Goal: Task Accomplishment & Management: Use online tool/utility

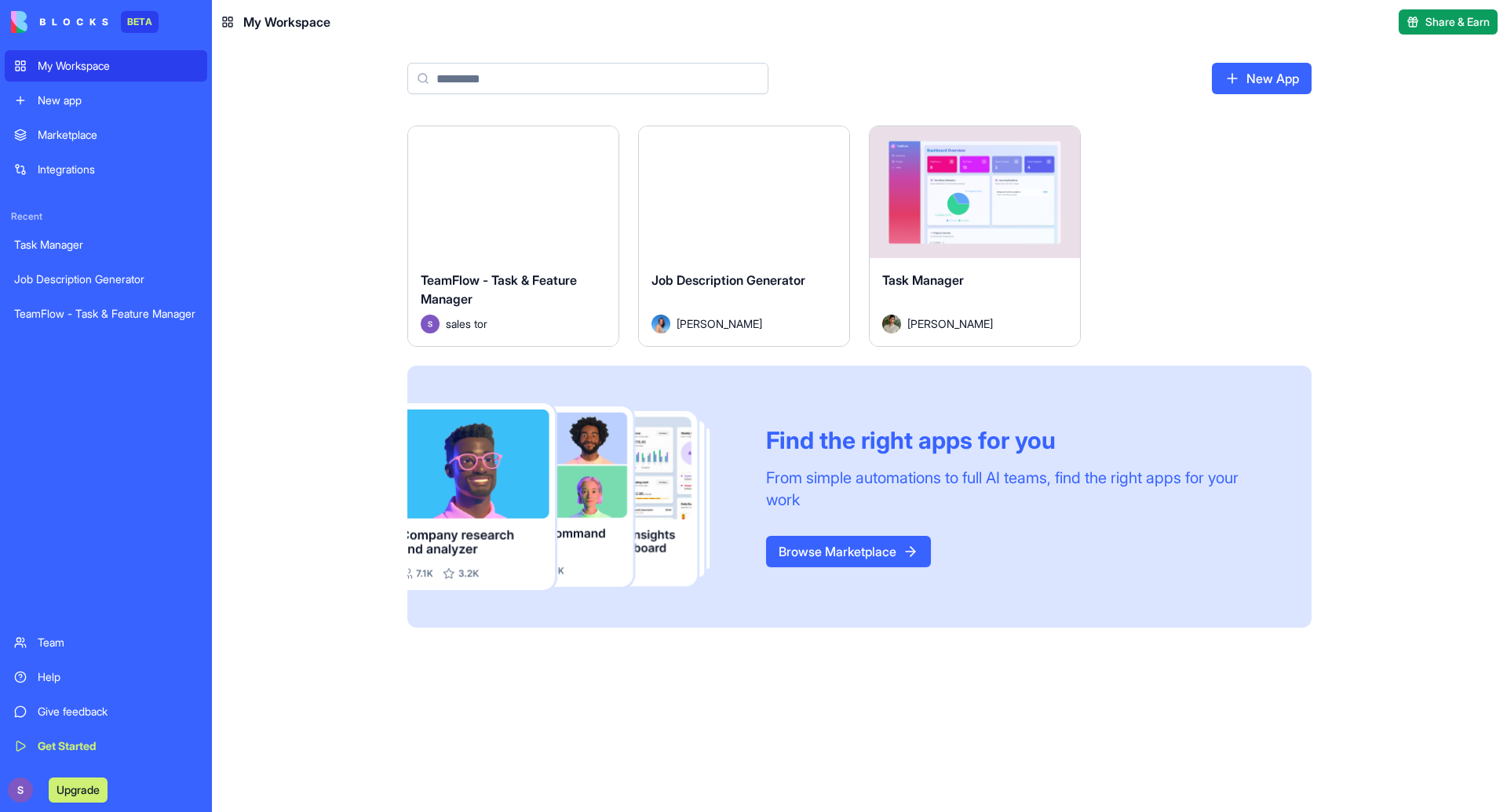
click at [375, 292] on div "Launch TeamFlow - Task & Feature Manager sales tor Launch Job Description Gener…" at bounding box center [859, 386] width 1005 height 521
click at [135, 133] on div "Marketplace" at bounding box center [118, 135] width 160 height 16
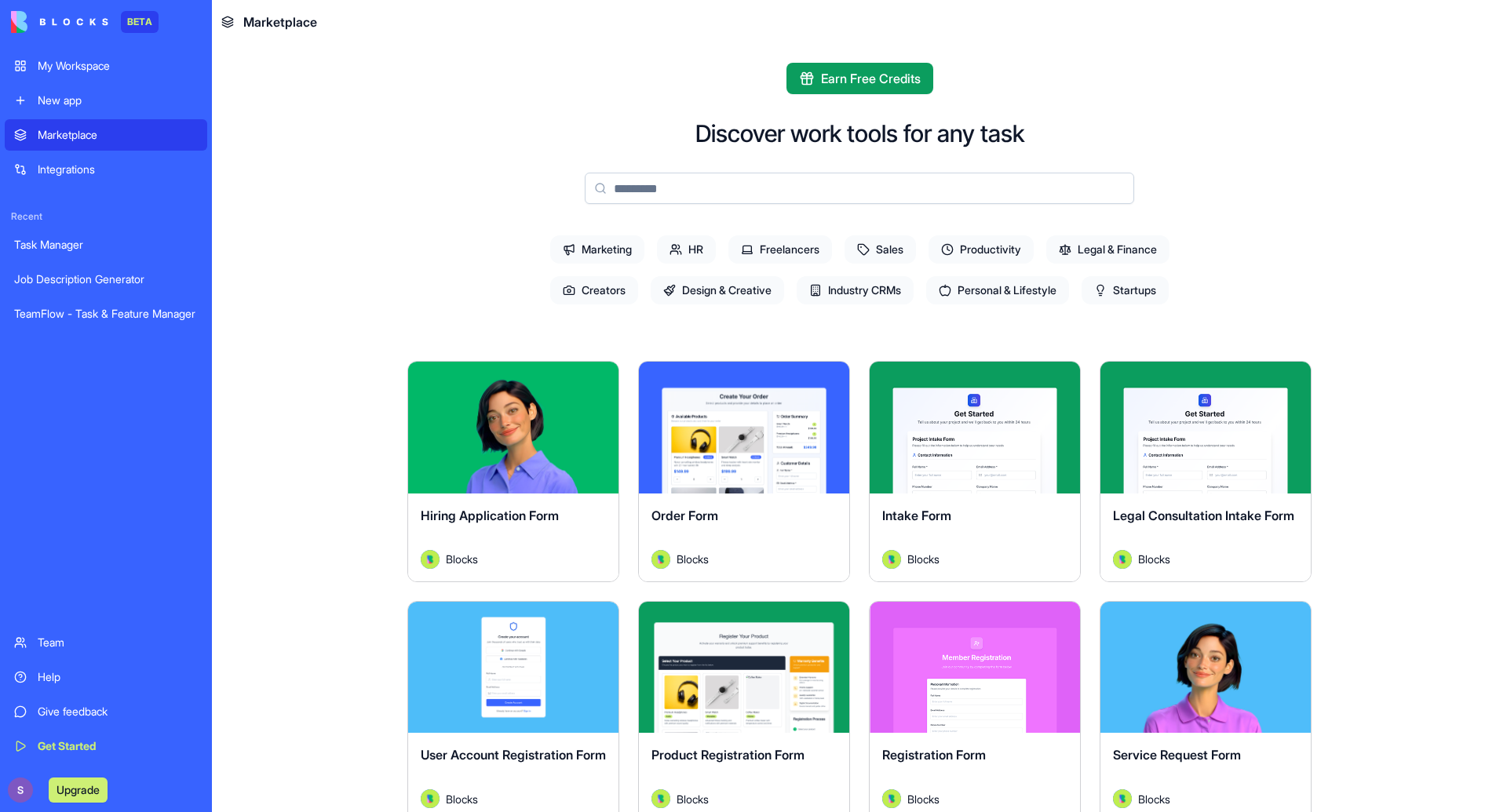
click at [134, 169] on div "Integrations" at bounding box center [118, 170] width 160 height 16
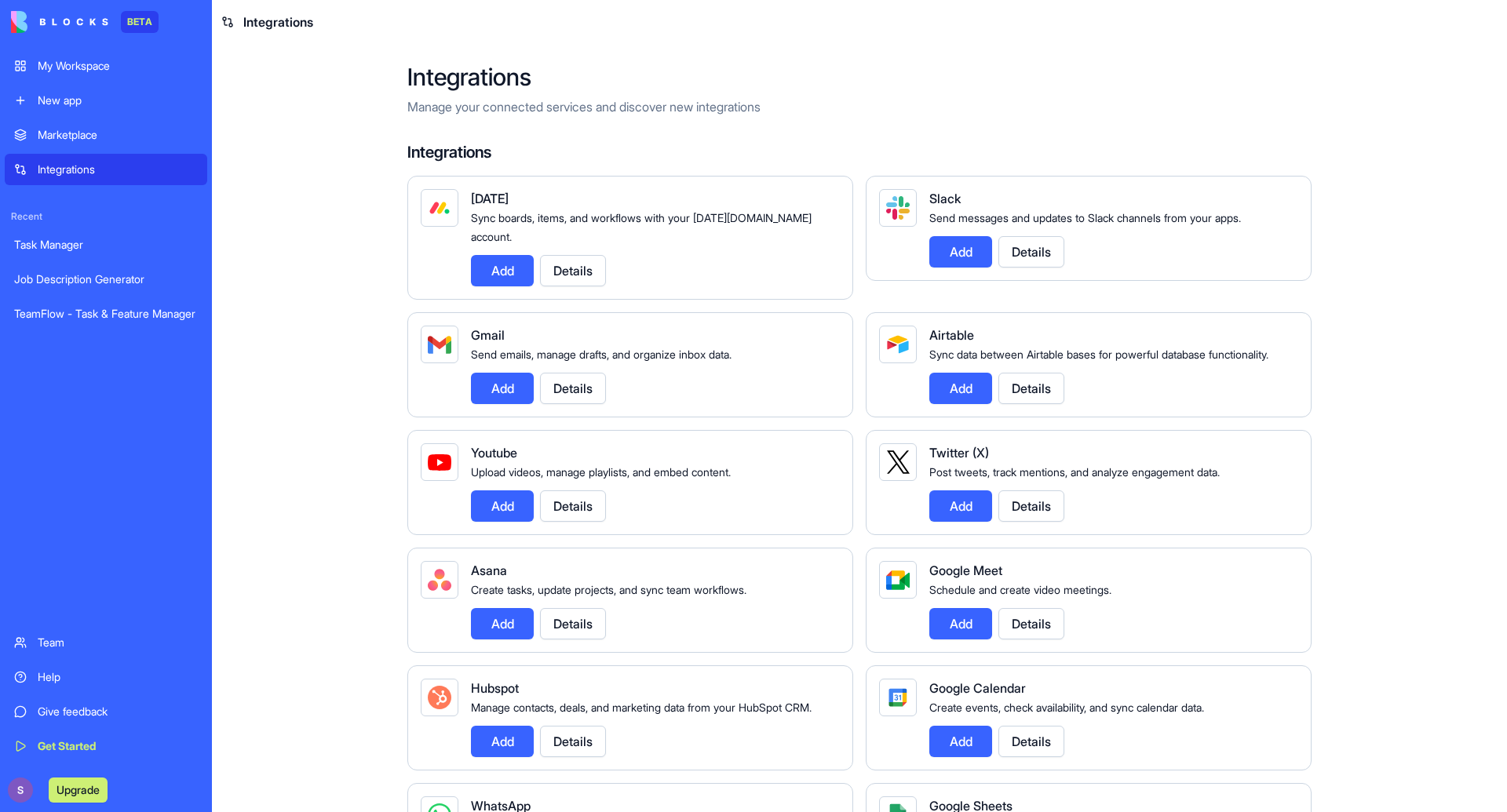
click at [116, 134] on div "Marketplace" at bounding box center [118, 135] width 160 height 16
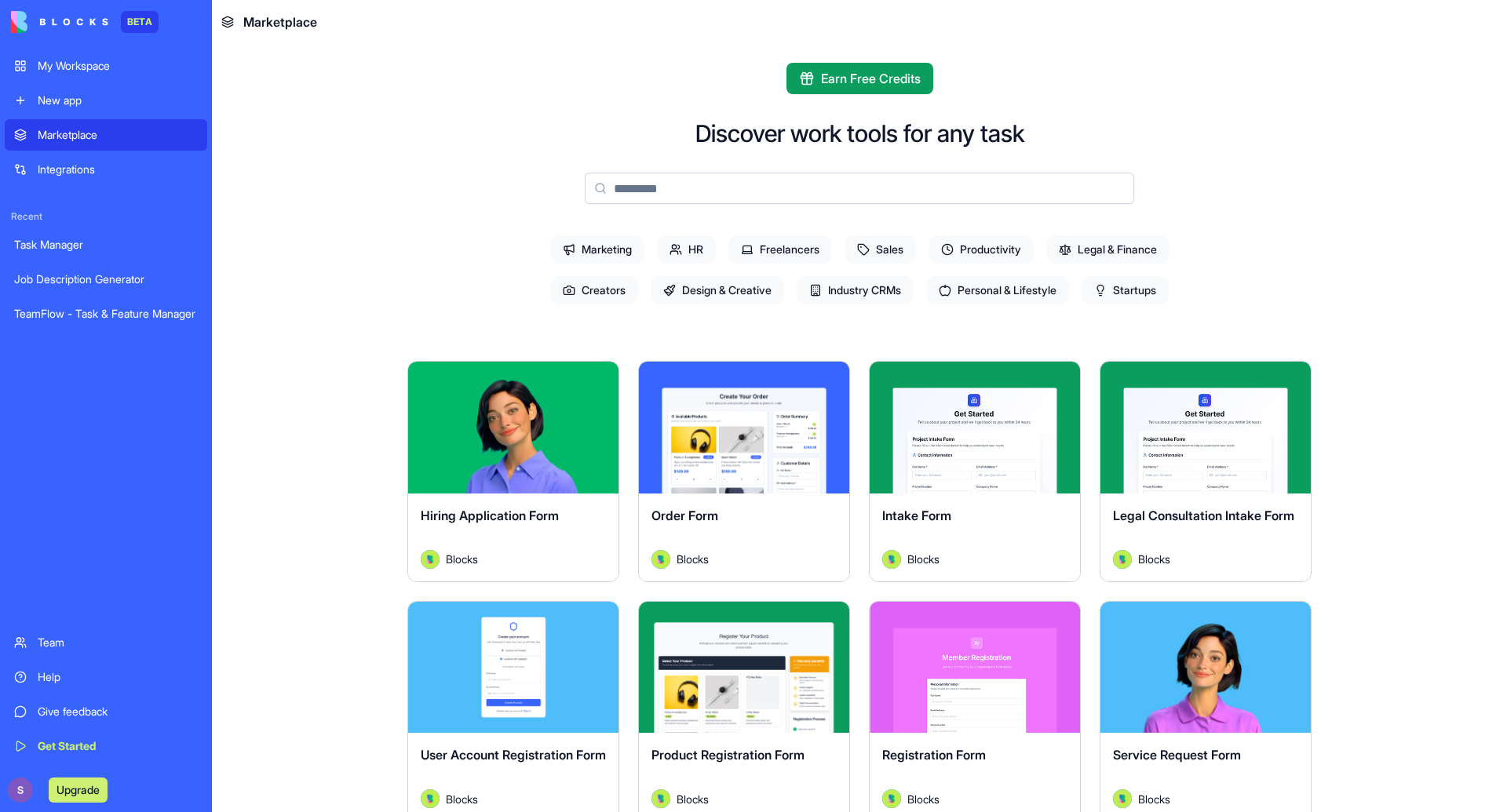
click at [538, 420] on button "Explore" at bounding box center [513, 428] width 118 height 31
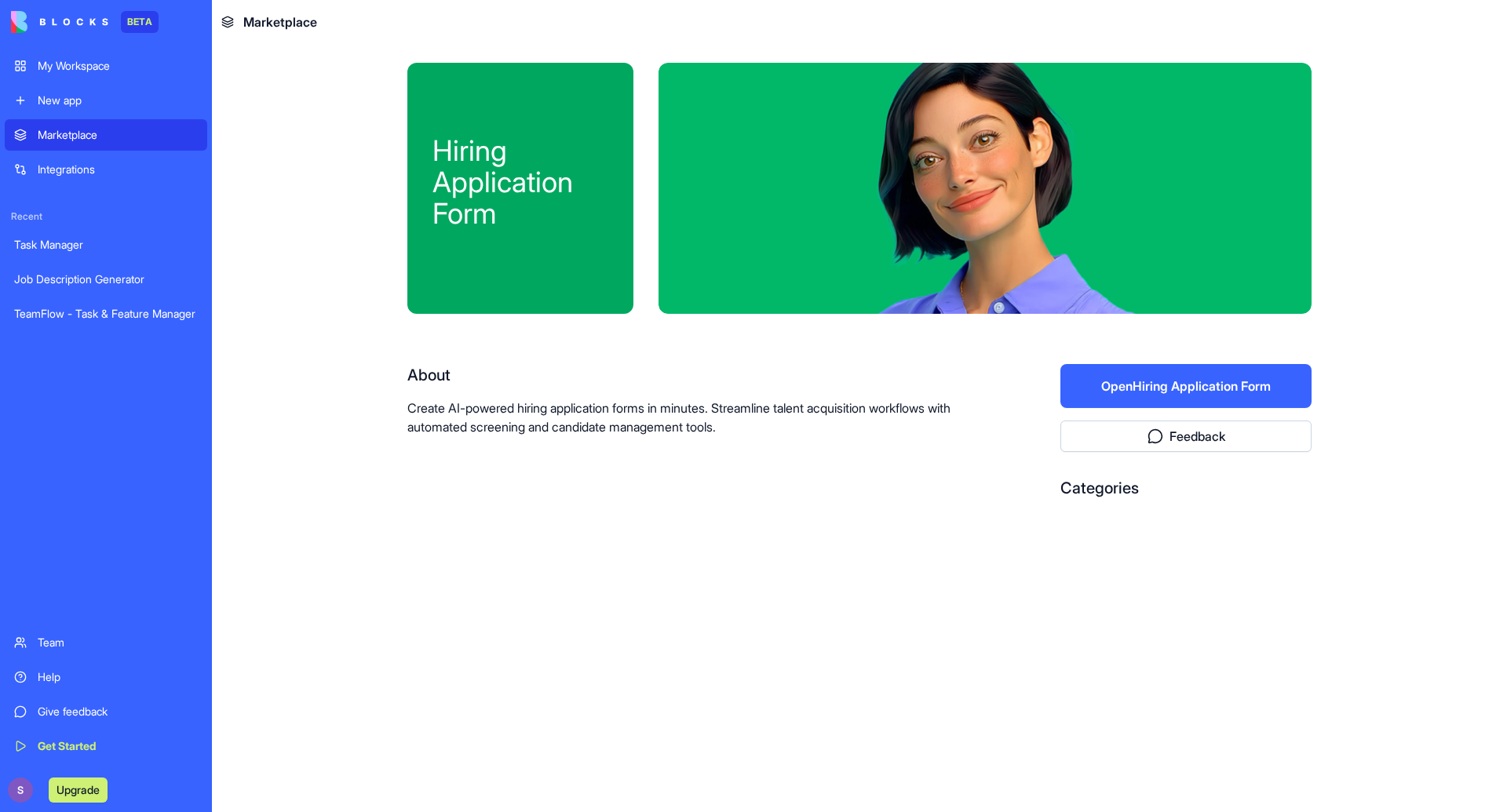
click at [1095, 393] on button "Open Hiring Application Form" at bounding box center [1185, 386] width 251 height 44
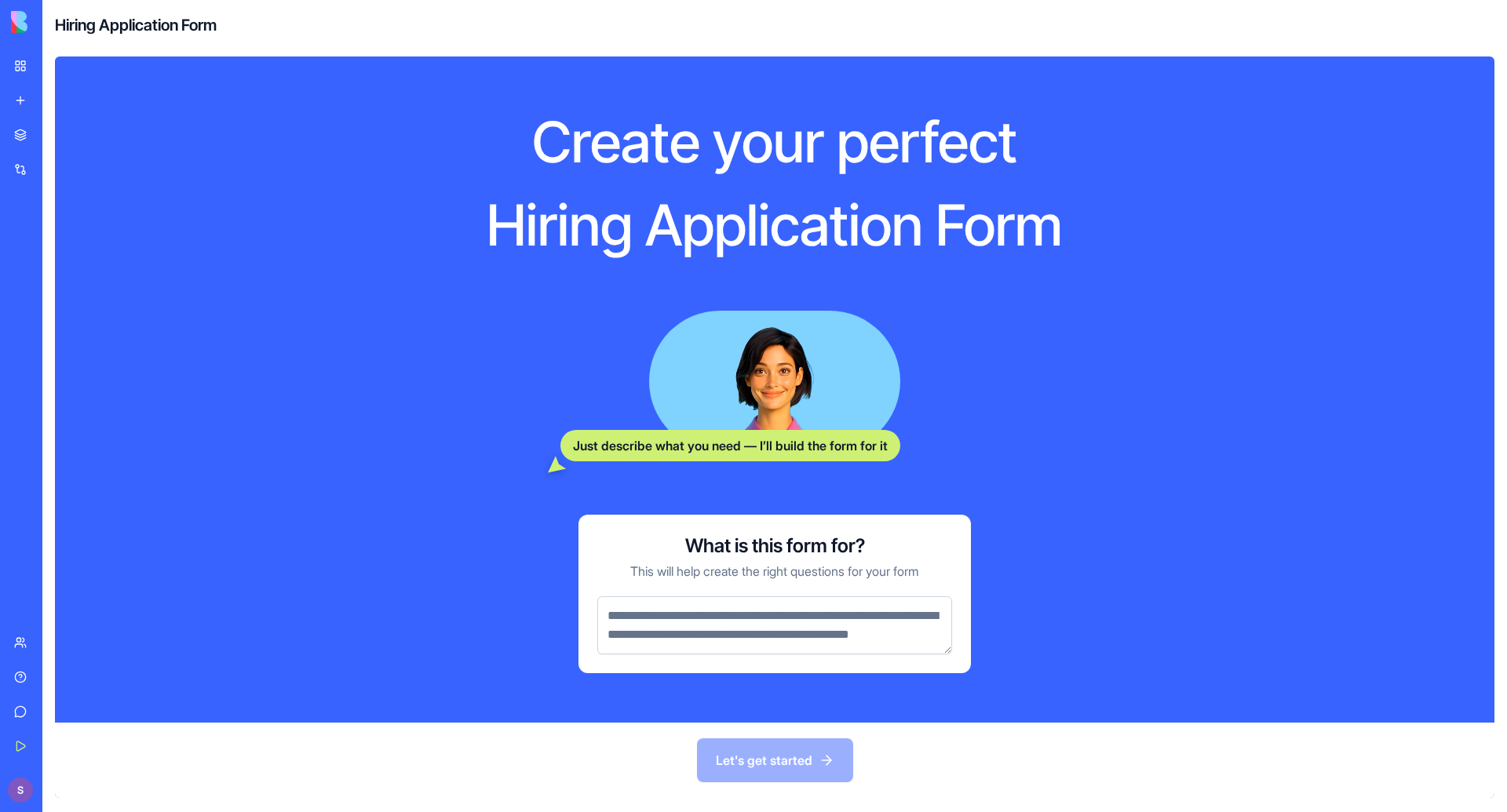
click at [752, 643] on textarea at bounding box center [774, 626] width 355 height 58
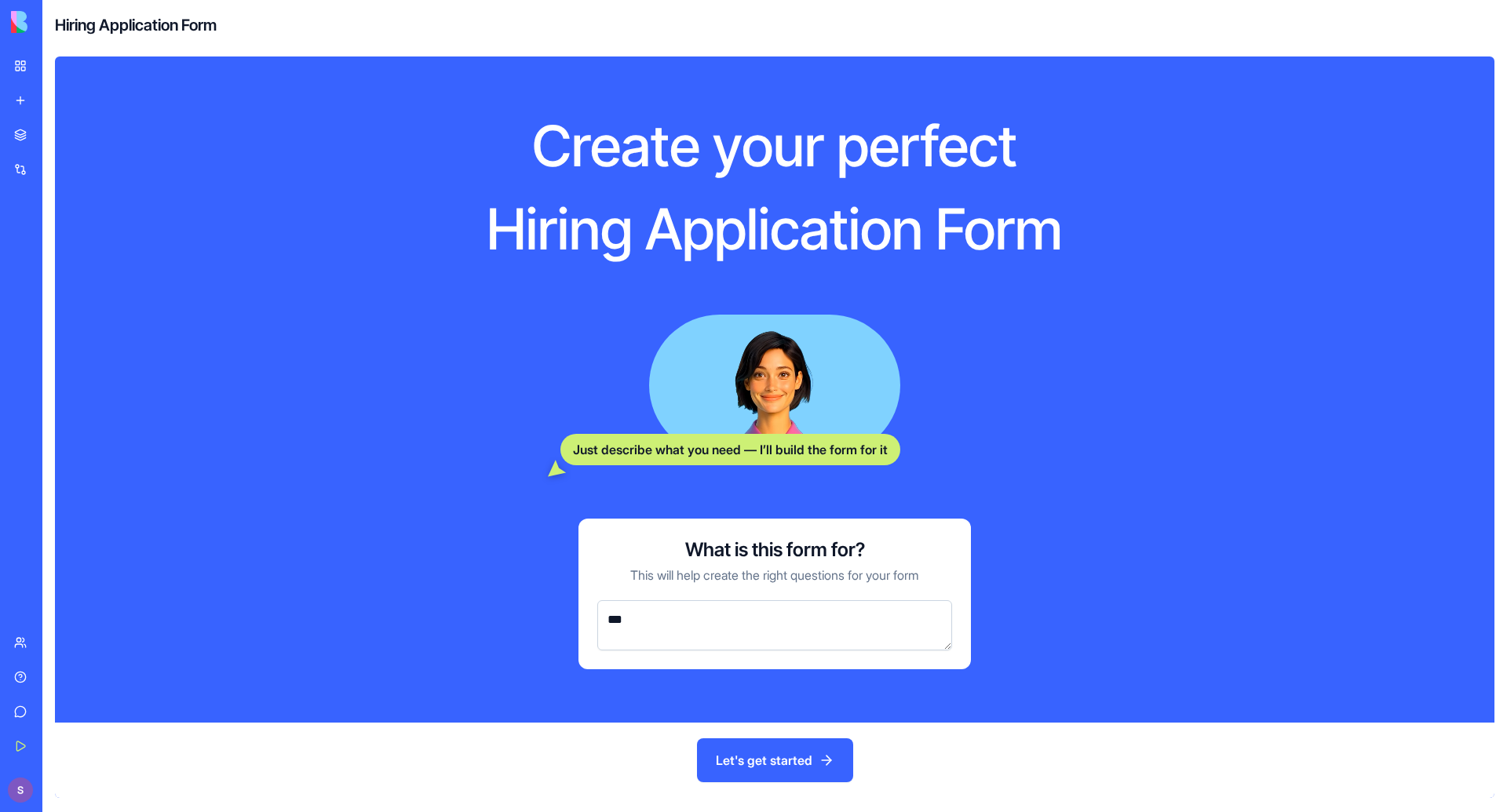
type textarea "***"
click at [785, 755] on button "Let's get started" at bounding box center [774, 760] width 156 height 44
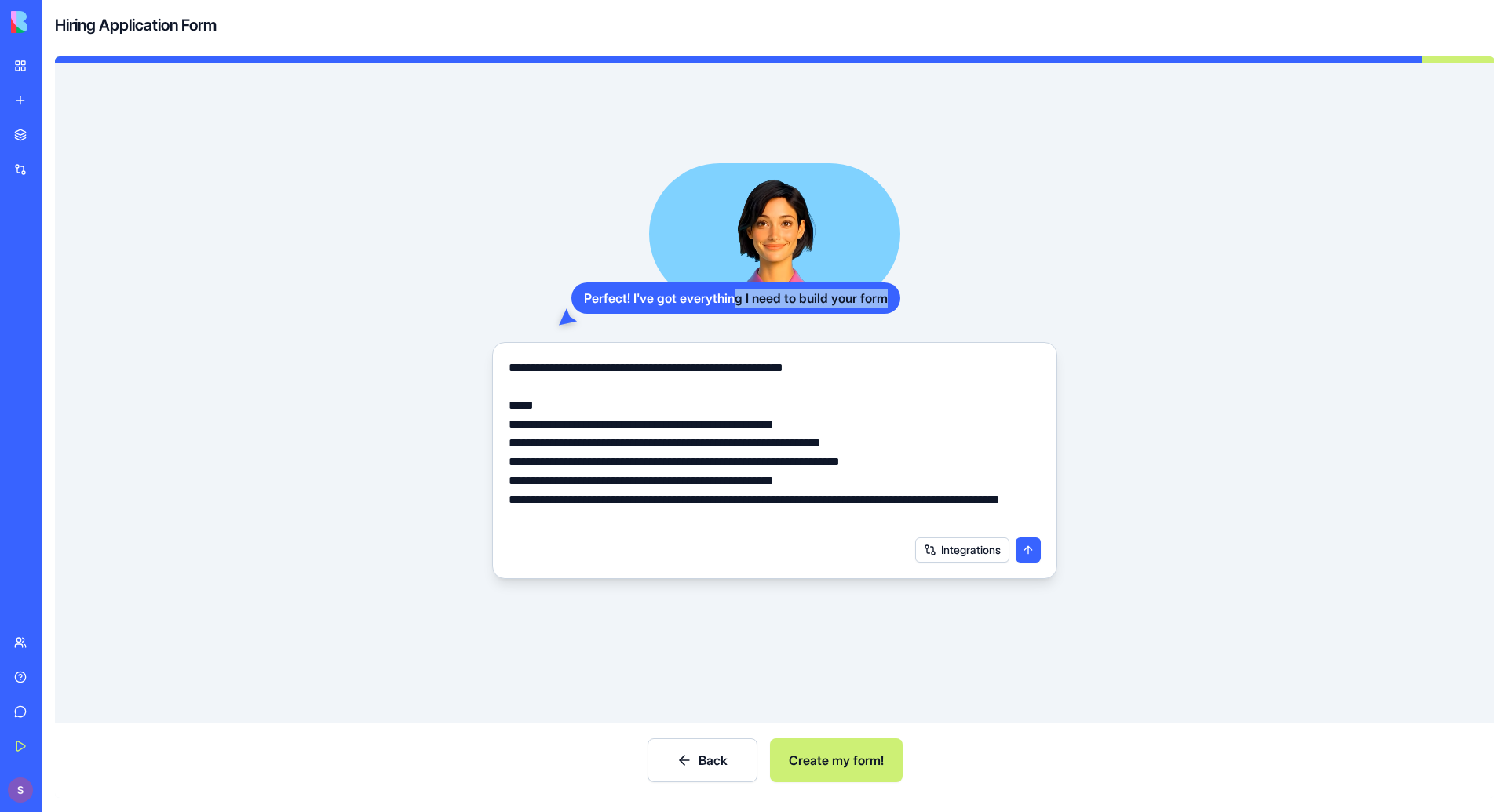
drag, startPoint x: 550, startPoint y: 318, endPoint x: 728, endPoint y: 292, distance: 179.9
click at [726, 289] on div "Perfect! I've got everything I need to build your form" at bounding box center [736, 298] width 329 height 31
click at [728, 296] on div "Perfect! I've got everything I need to build your form" at bounding box center [736, 298] width 329 height 31
drag, startPoint x: 728, startPoint y: 296, endPoint x: 757, endPoint y: 434, distance: 141.0
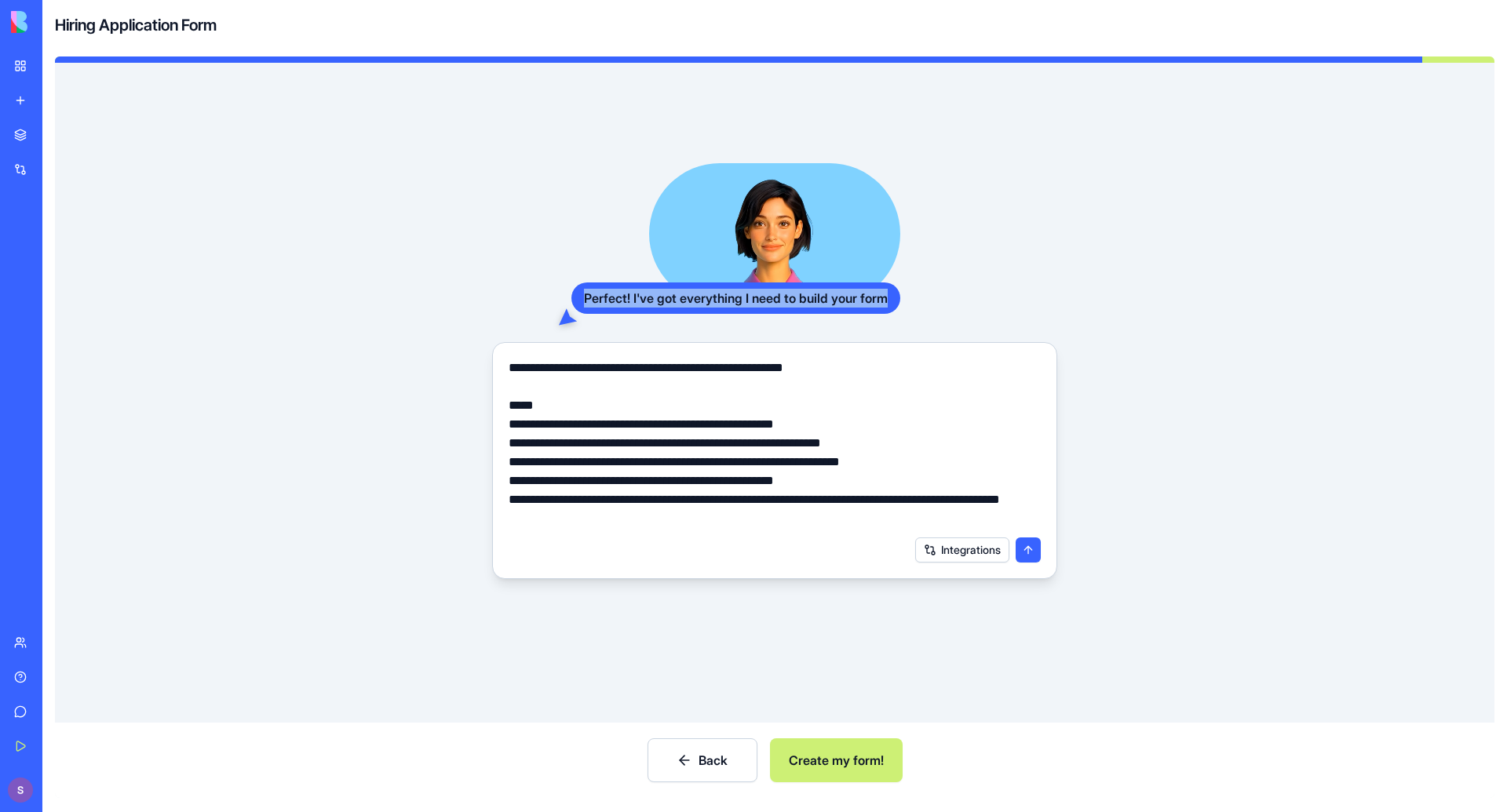
click at [728, 296] on div "Perfect! I've got everything I need to build your form" at bounding box center [736, 298] width 329 height 31
click at [851, 761] on button "Create my form!" at bounding box center [836, 760] width 133 height 44
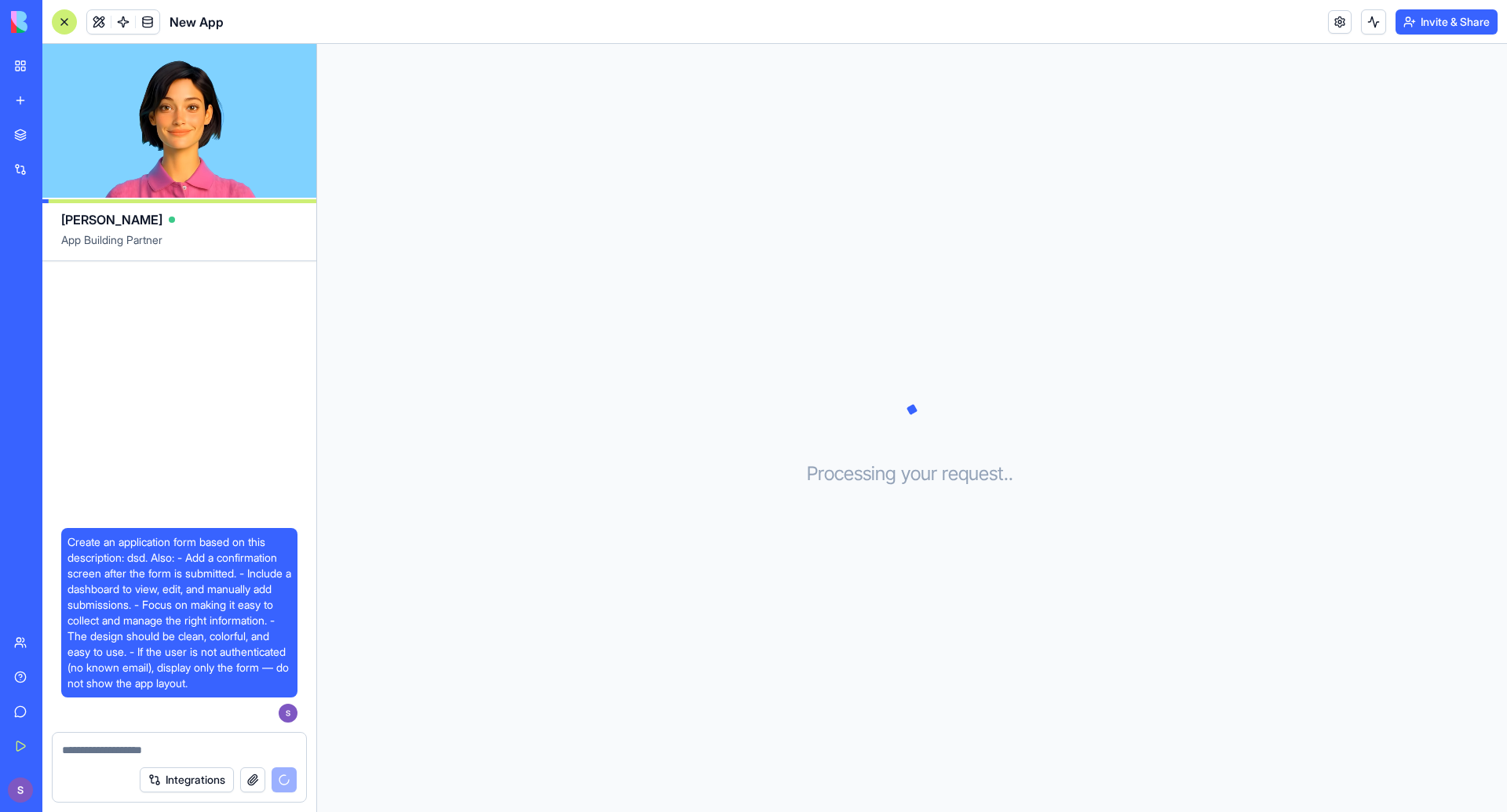
click at [229, 571] on span "Create an application form based on this description: dsd. Also: - Add a confir…" at bounding box center [179, 613] width 224 height 157
click at [167, 774] on button "Integrations" at bounding box center [187, 780] width 94 height 25
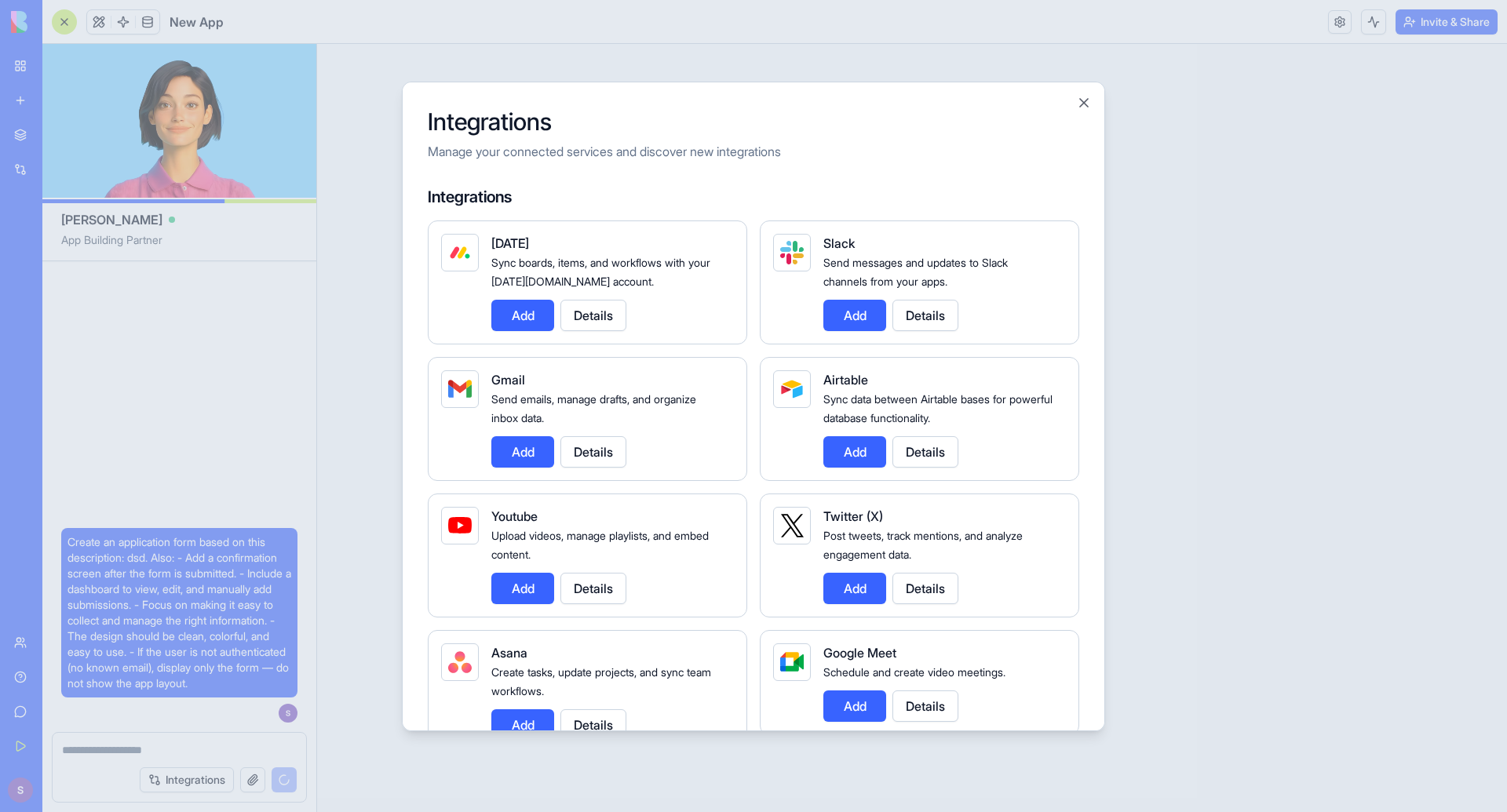
click at [534, 445] on button "Add" at bounding box center [523, 452] width 63 height 31
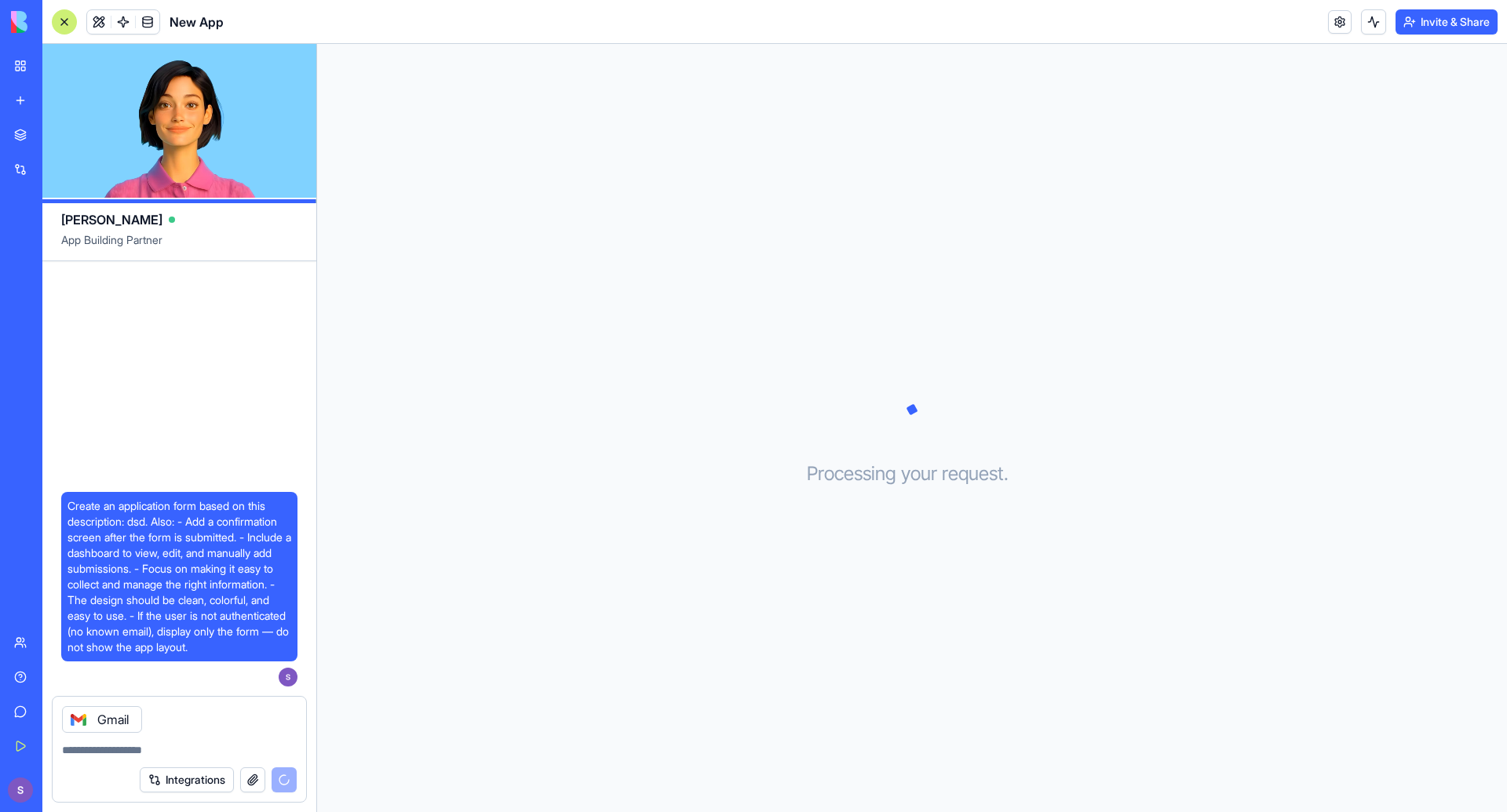
click at [148, 737] on div at bounding box center [179, 745] width 253 height 25
click at [145, 744] on textarea at bounding box center [179, 750] width 234 height 16
type textarea "**********"
click at [68, 24] on div at bounding box center [64, 22] width 25 height 25
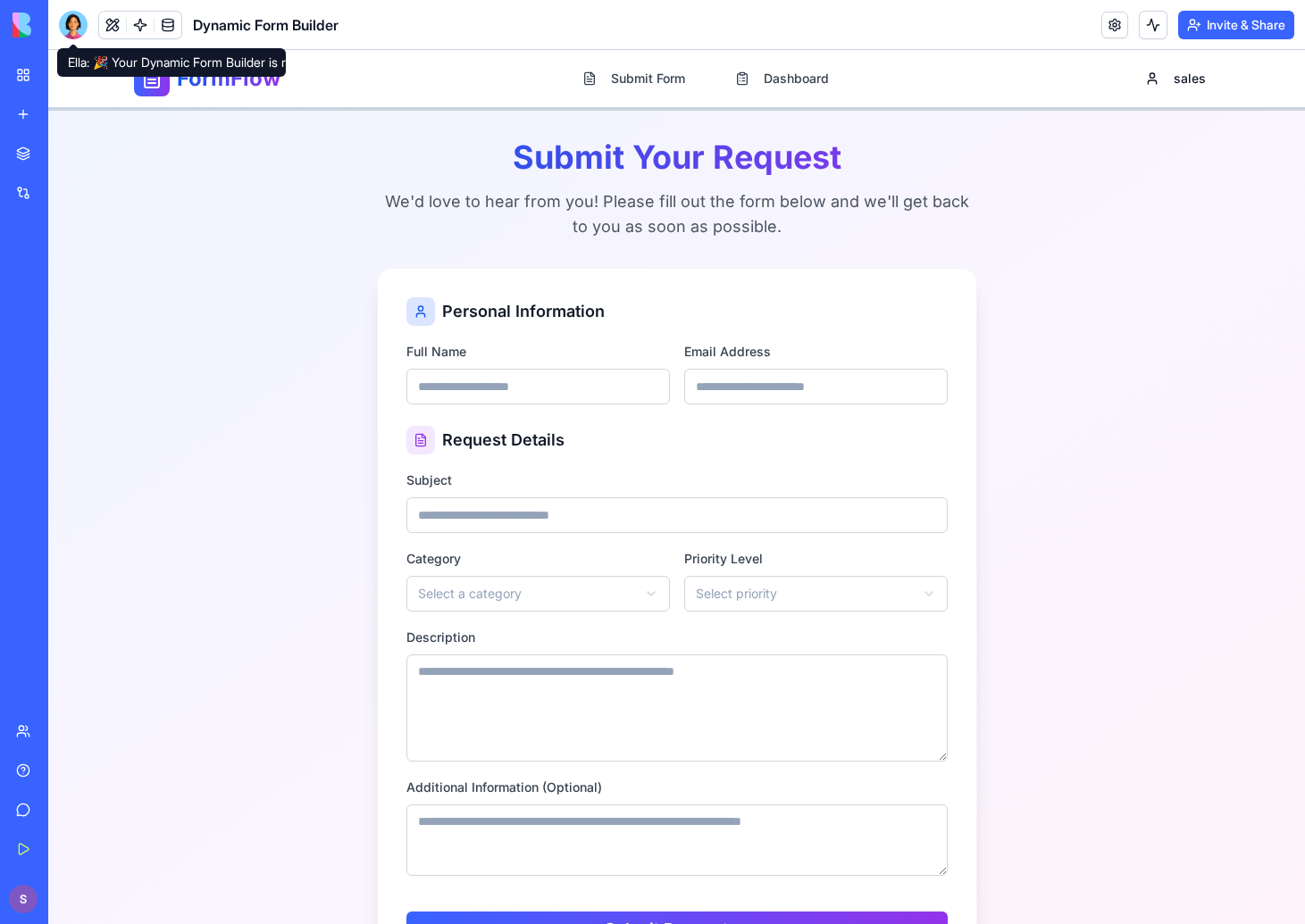
click at [13, 21] on img at bounding box center [68, 25] width 111 height 25
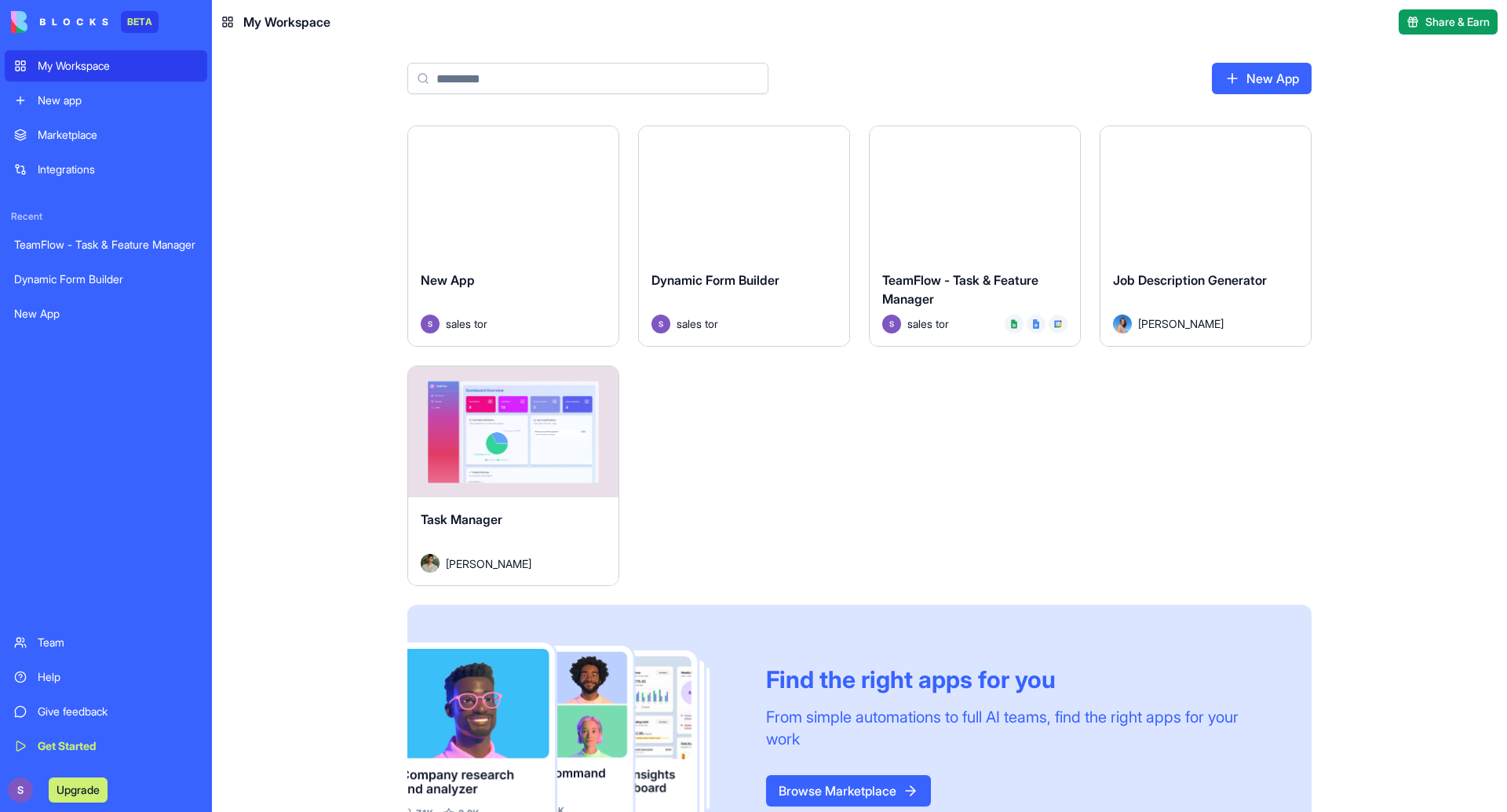
click at [130, 129] on div "Marketplace" at bounding box center [118, 135] width 160 height 16
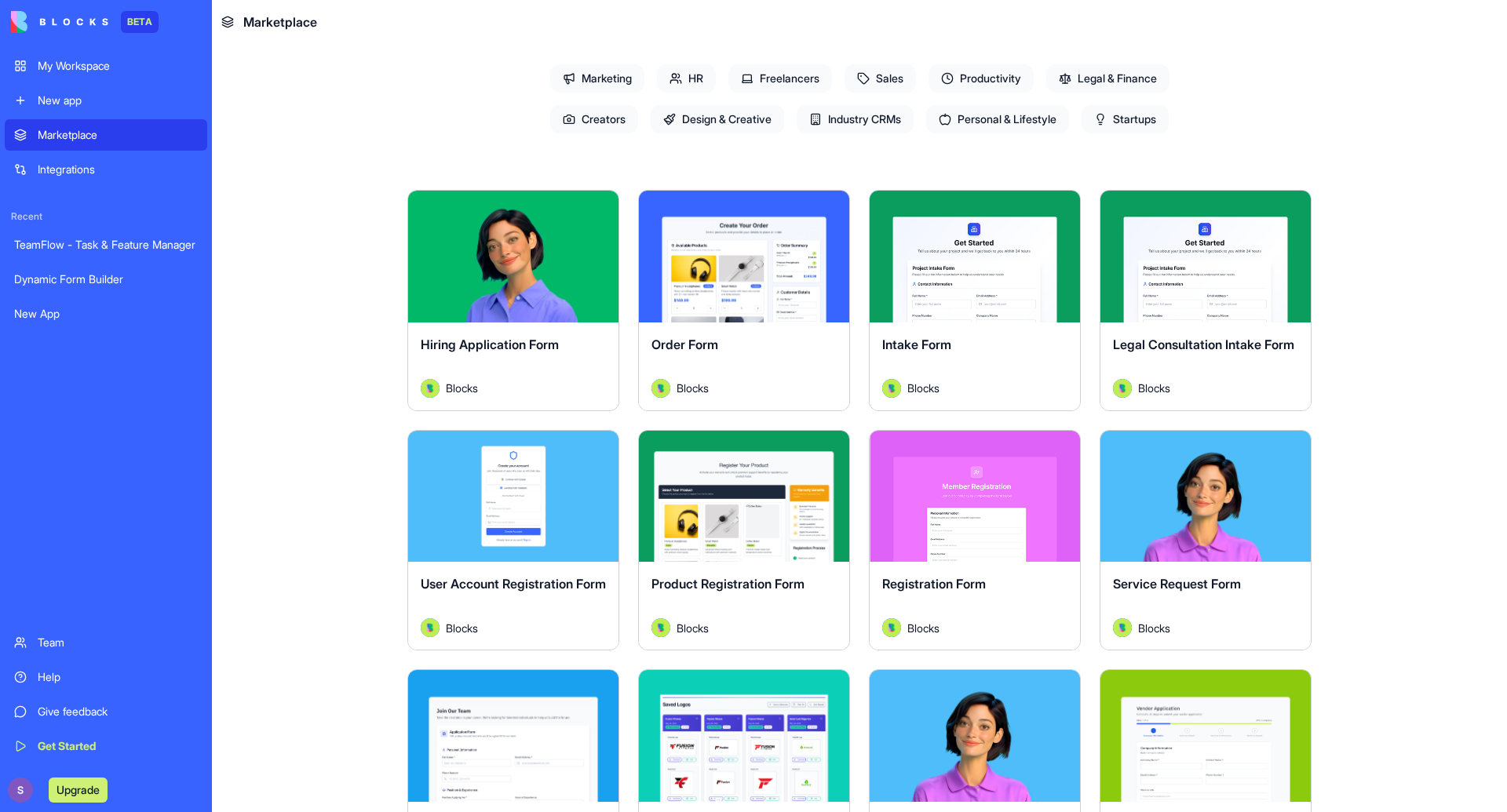
scroll to position [173, 0]
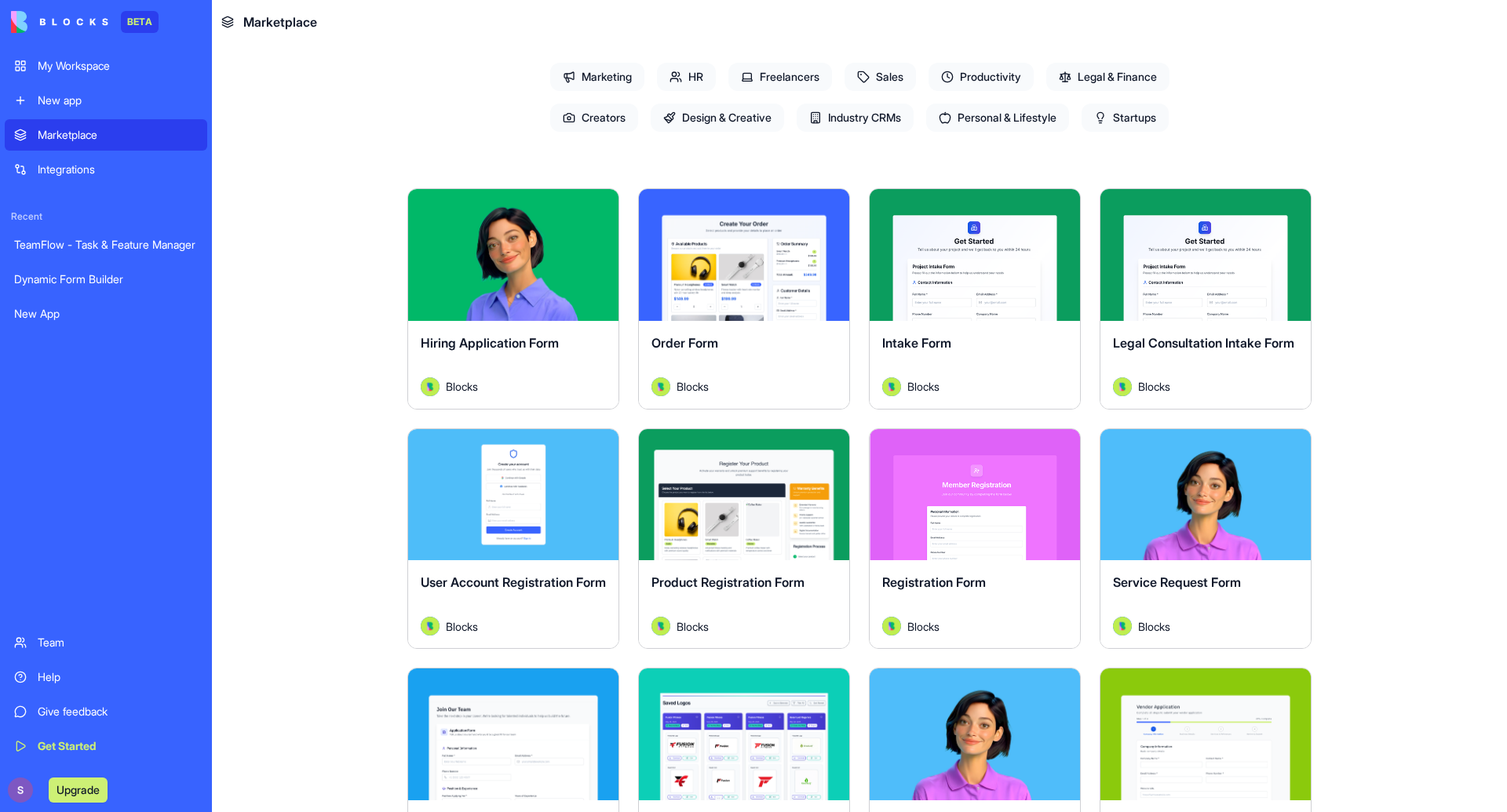
click at [507, 271] on div "Explore" at bounding box center [513, 255] width 211 height 132
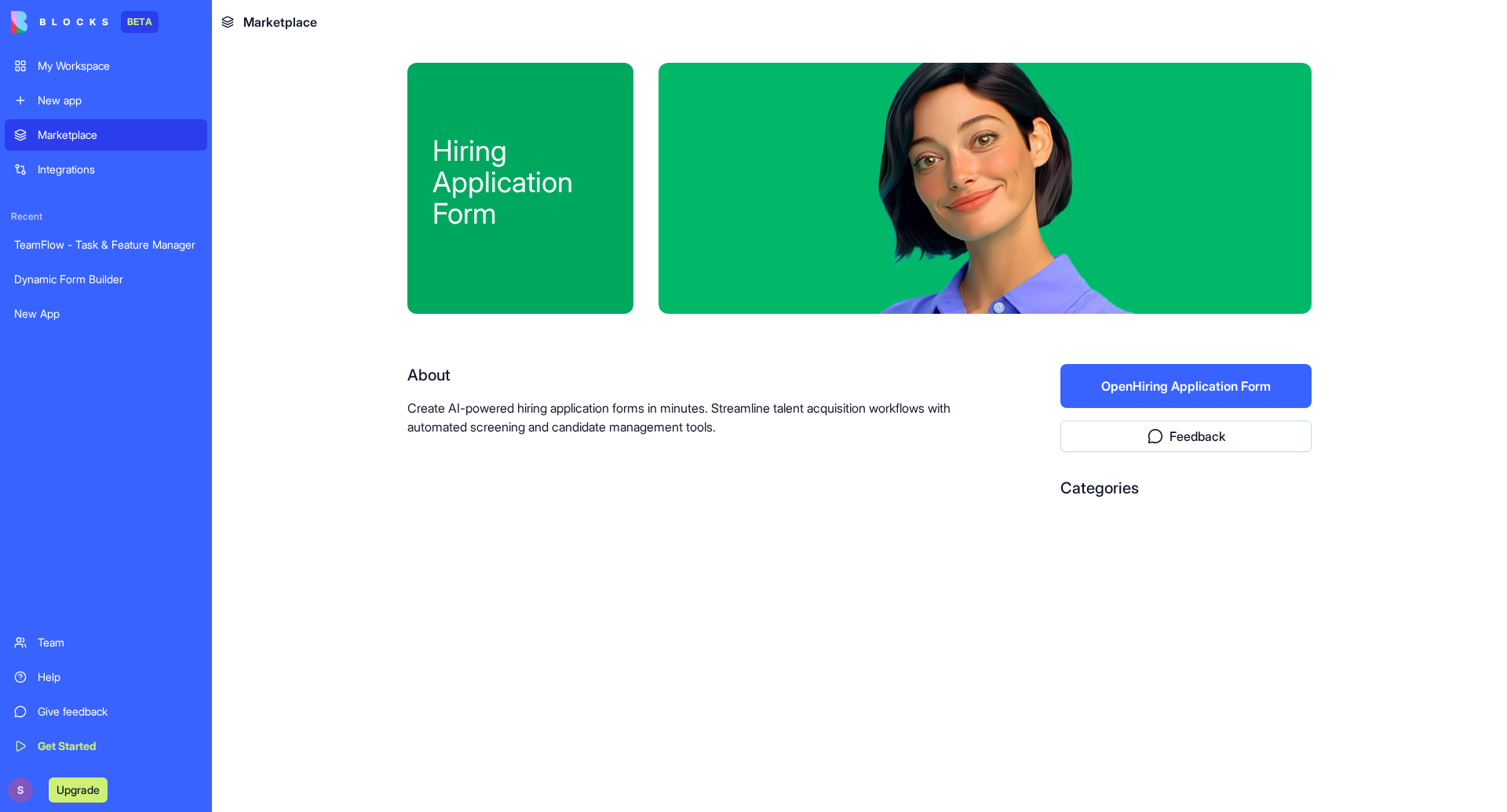
click at [135, 24] on div "BETA" at bounding box center [140, 22] width 38 height 22
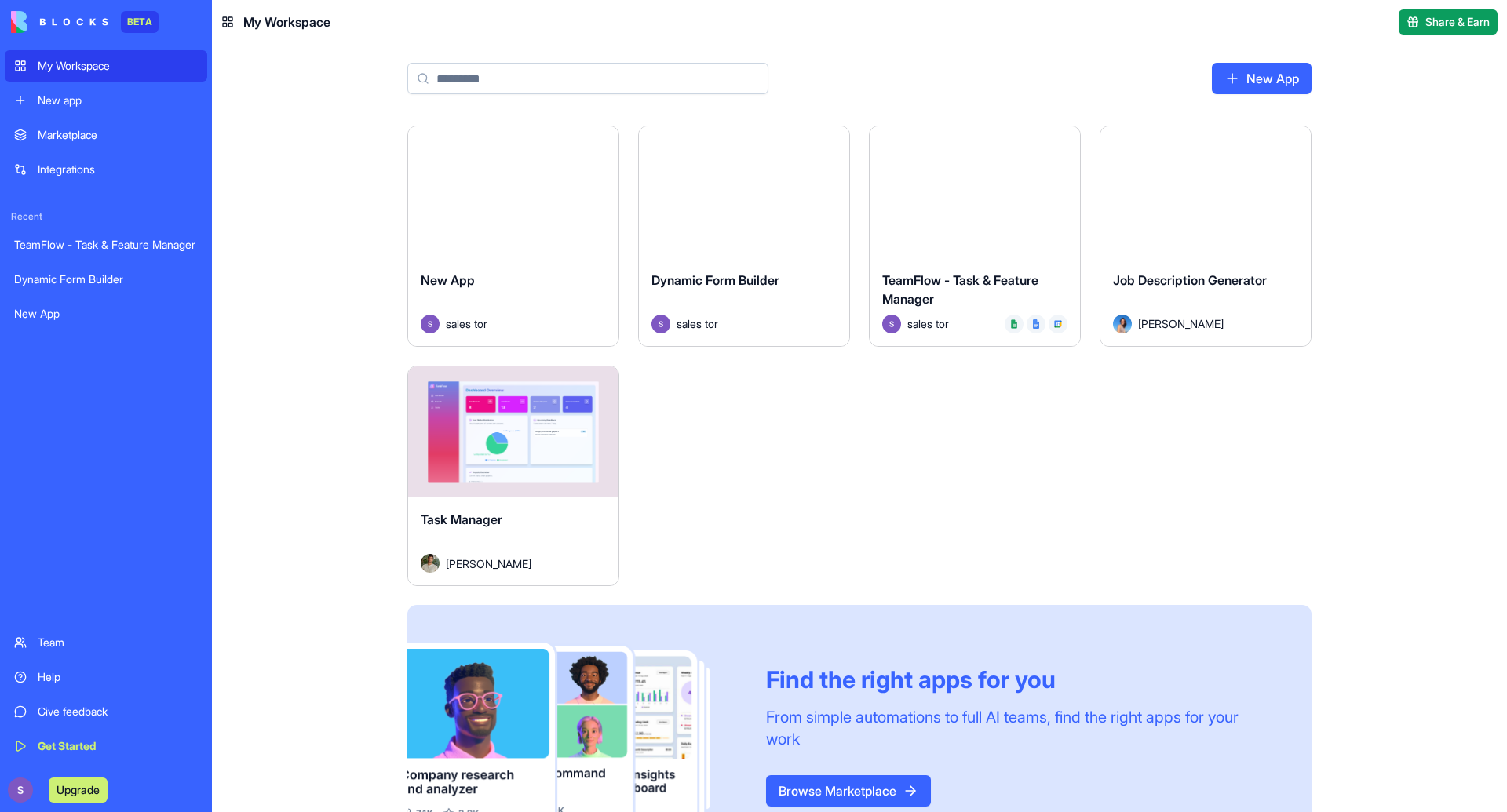
click at [36, 128] on link "Marketplace" at bounding box center [106, 135] width 203 height 31
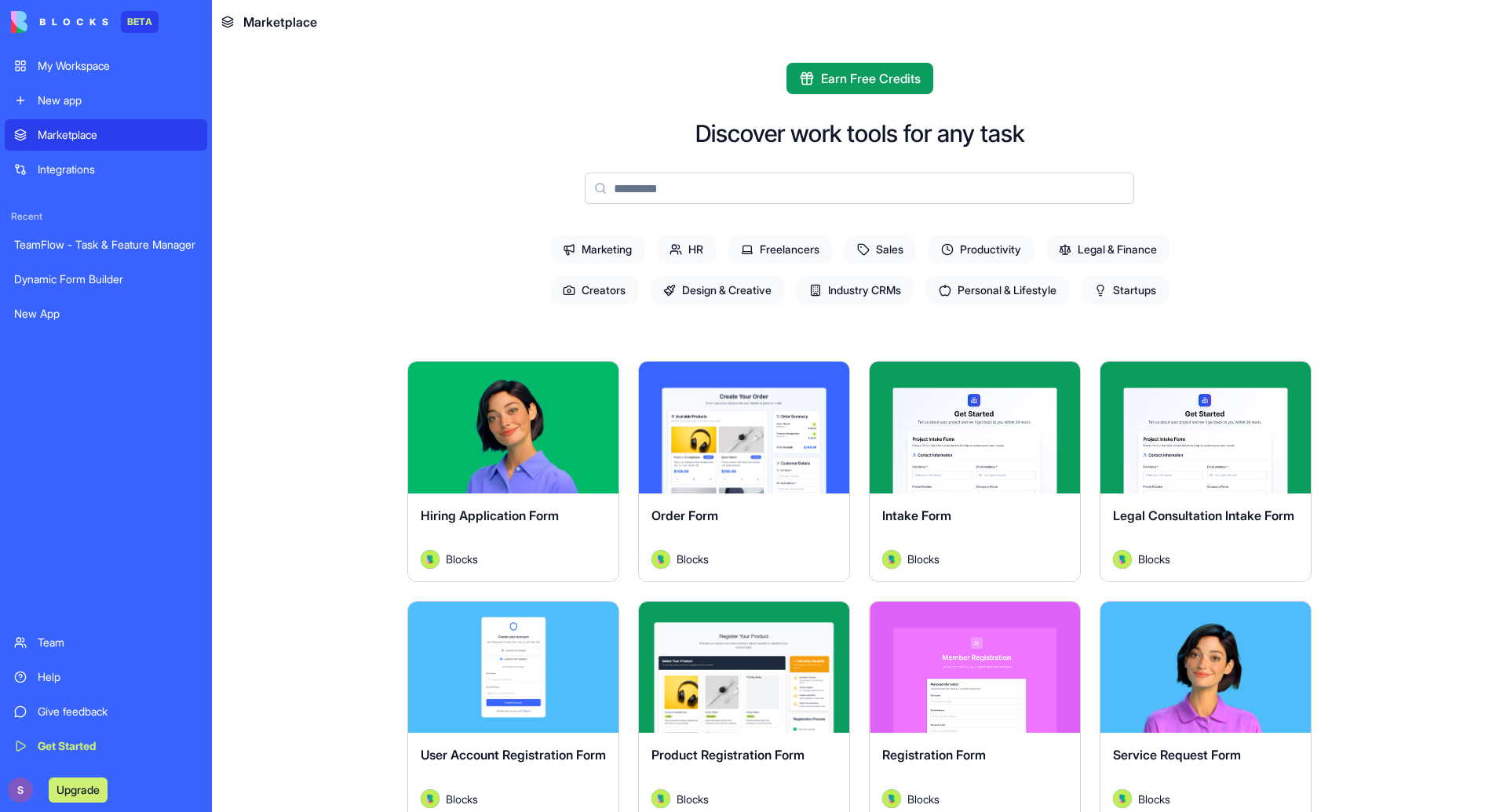
click at [101, 167] on div "Integrations" at bounding box center [118, 170] width 160 height 16
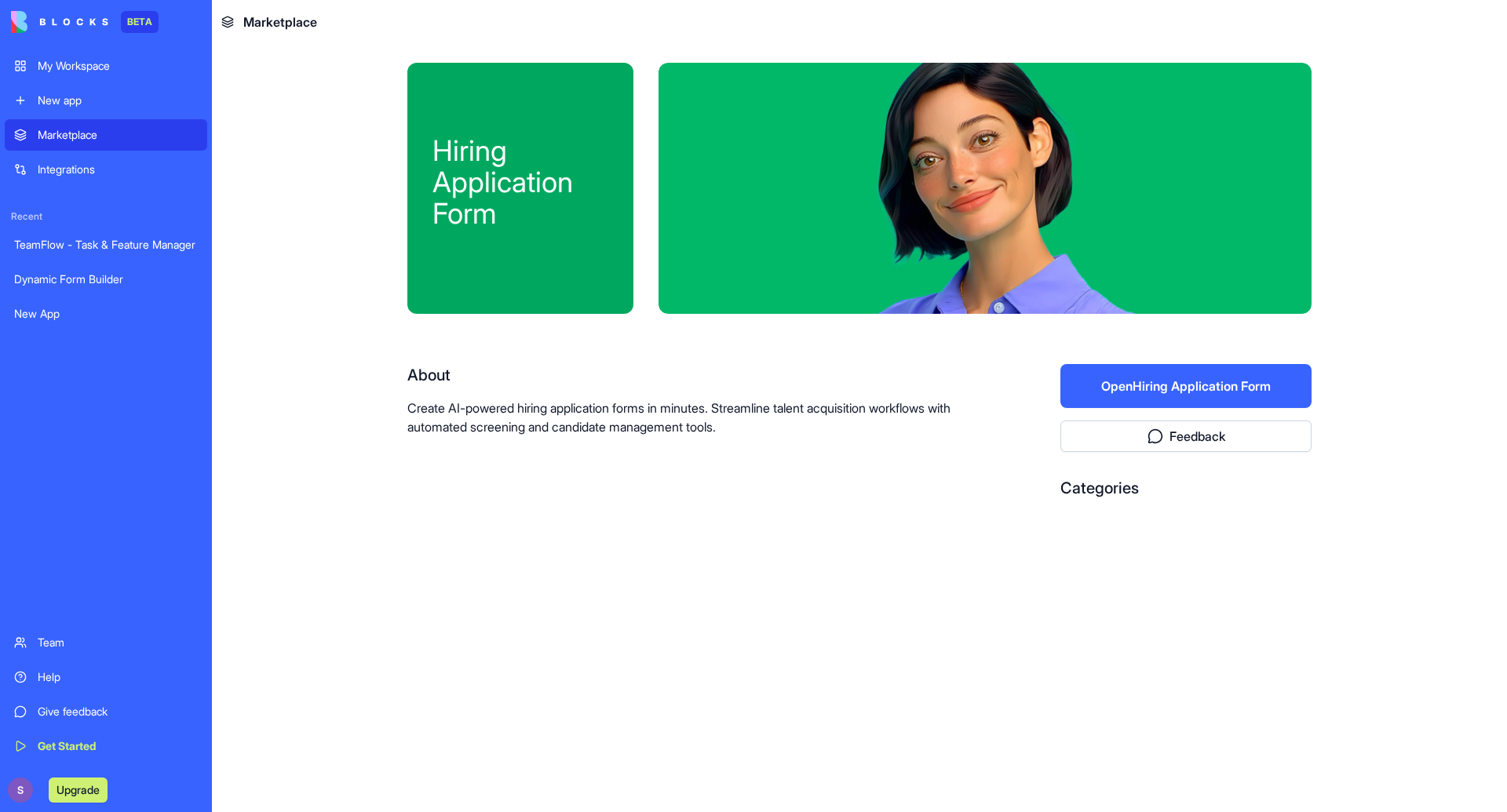
click at [107, 241] on div "TeamFlow - Task & Feature Manager" at bounding box center [106, 244] width 184 height 16
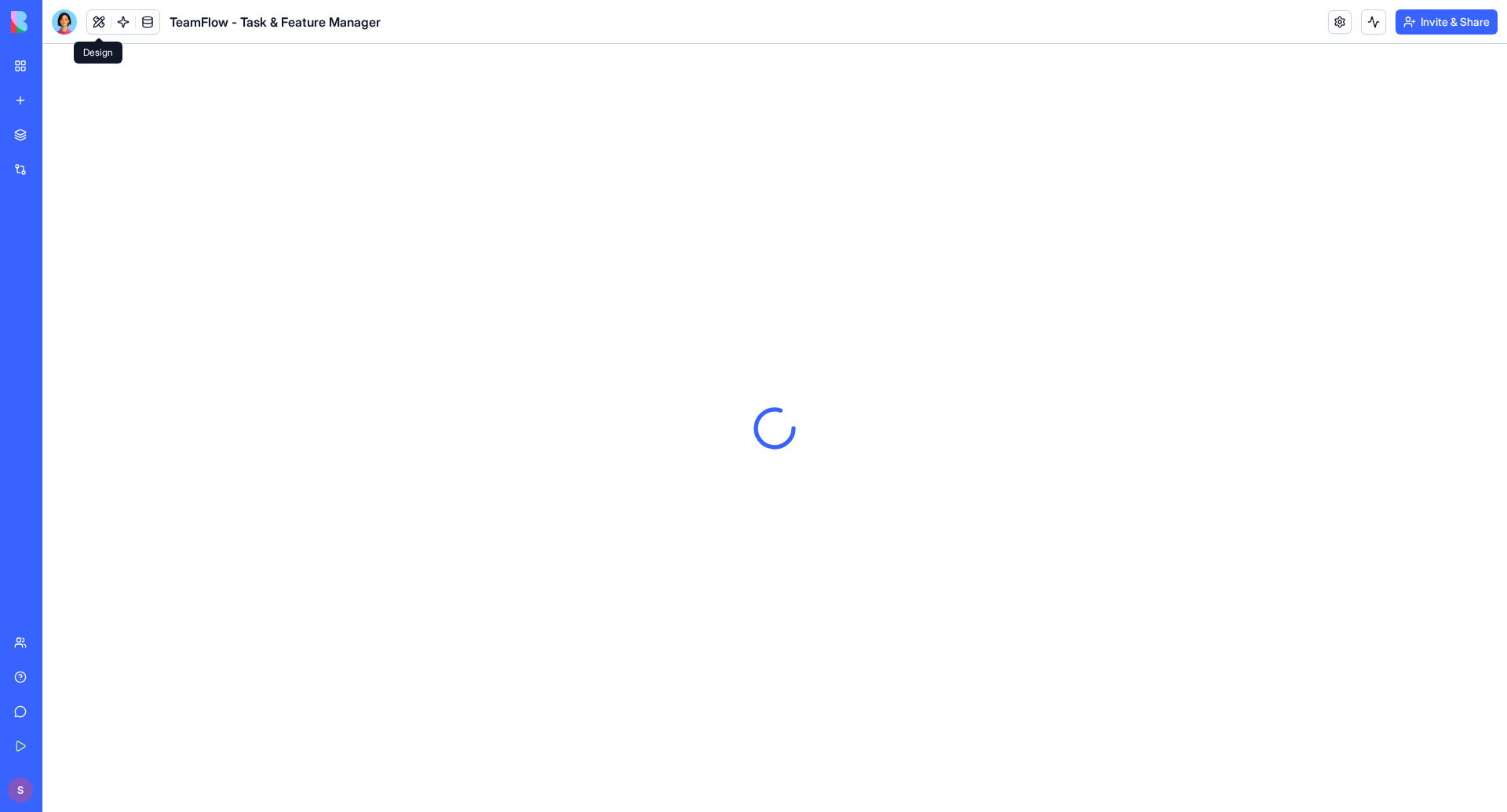
click at [95, 20] on button at bounding box center [99, 22] width 24 height 24
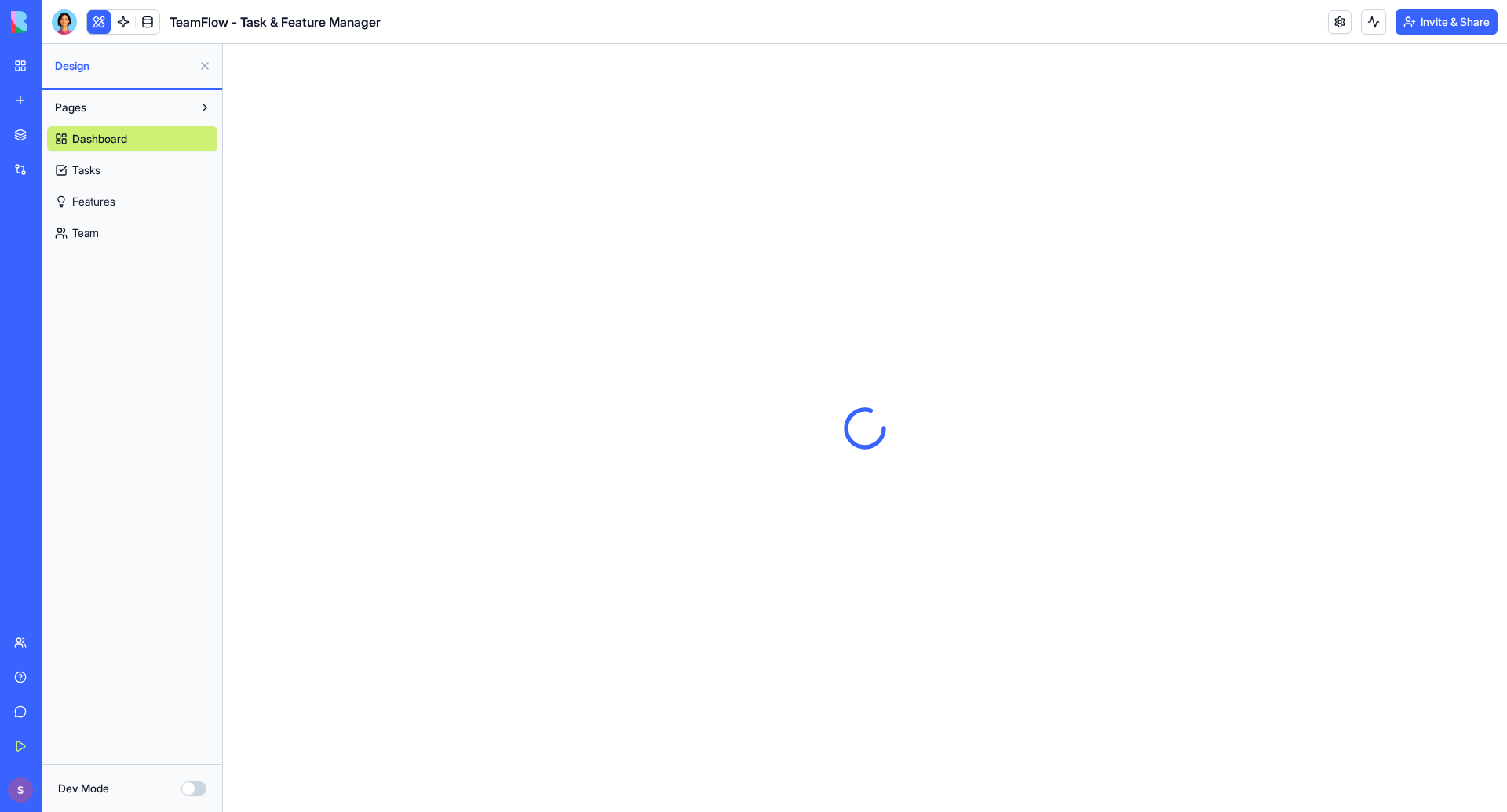
click at [141, 139] on link "Dashboard" at bounding box center [132, 139] width 171 height 25
click at [127, 21] on link at bounding box center [123, 22] width 24 height 24
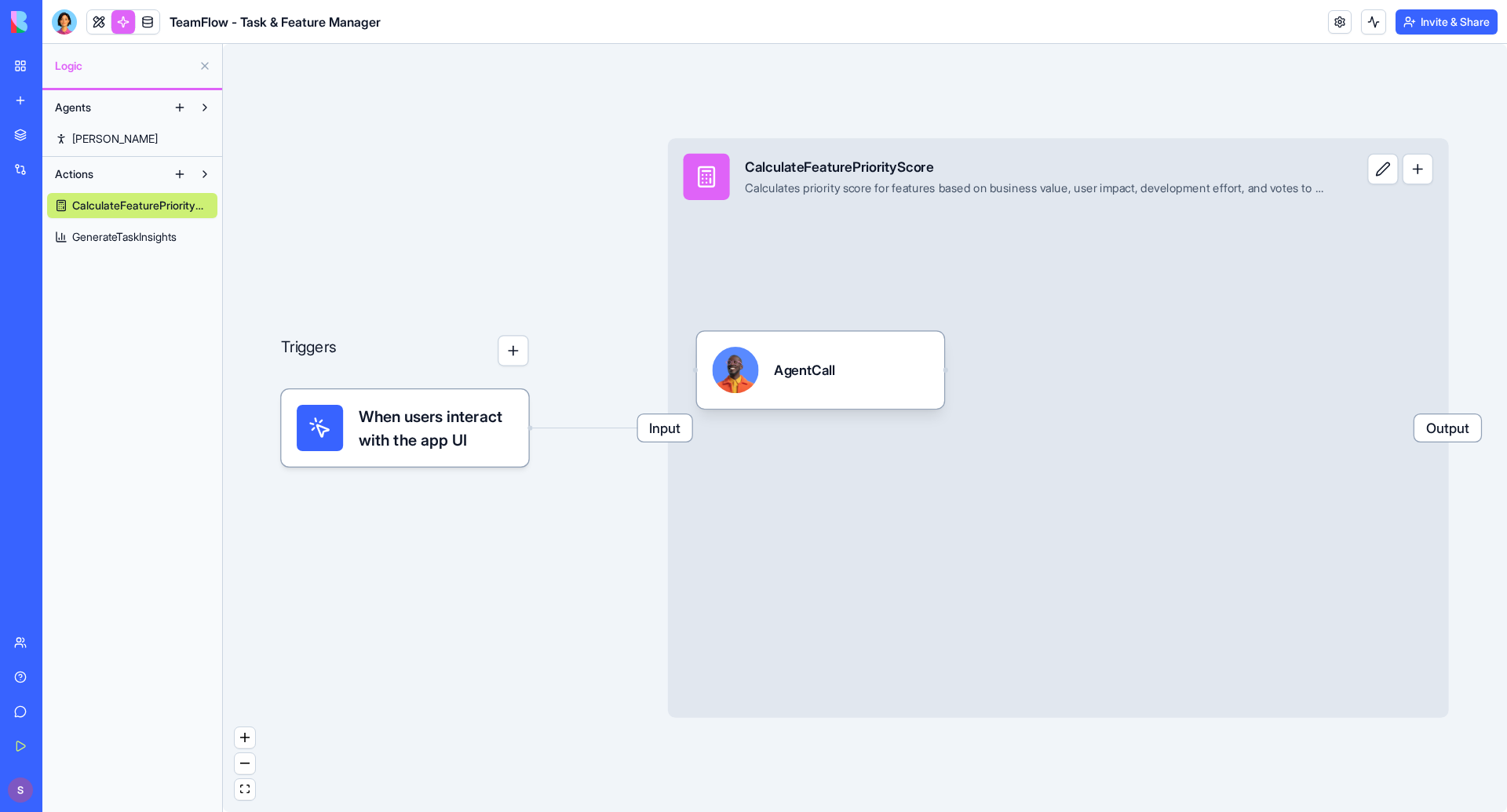
click at [97, 130] on link "Steve" at bounding box center [132, 139] width 171 height 25
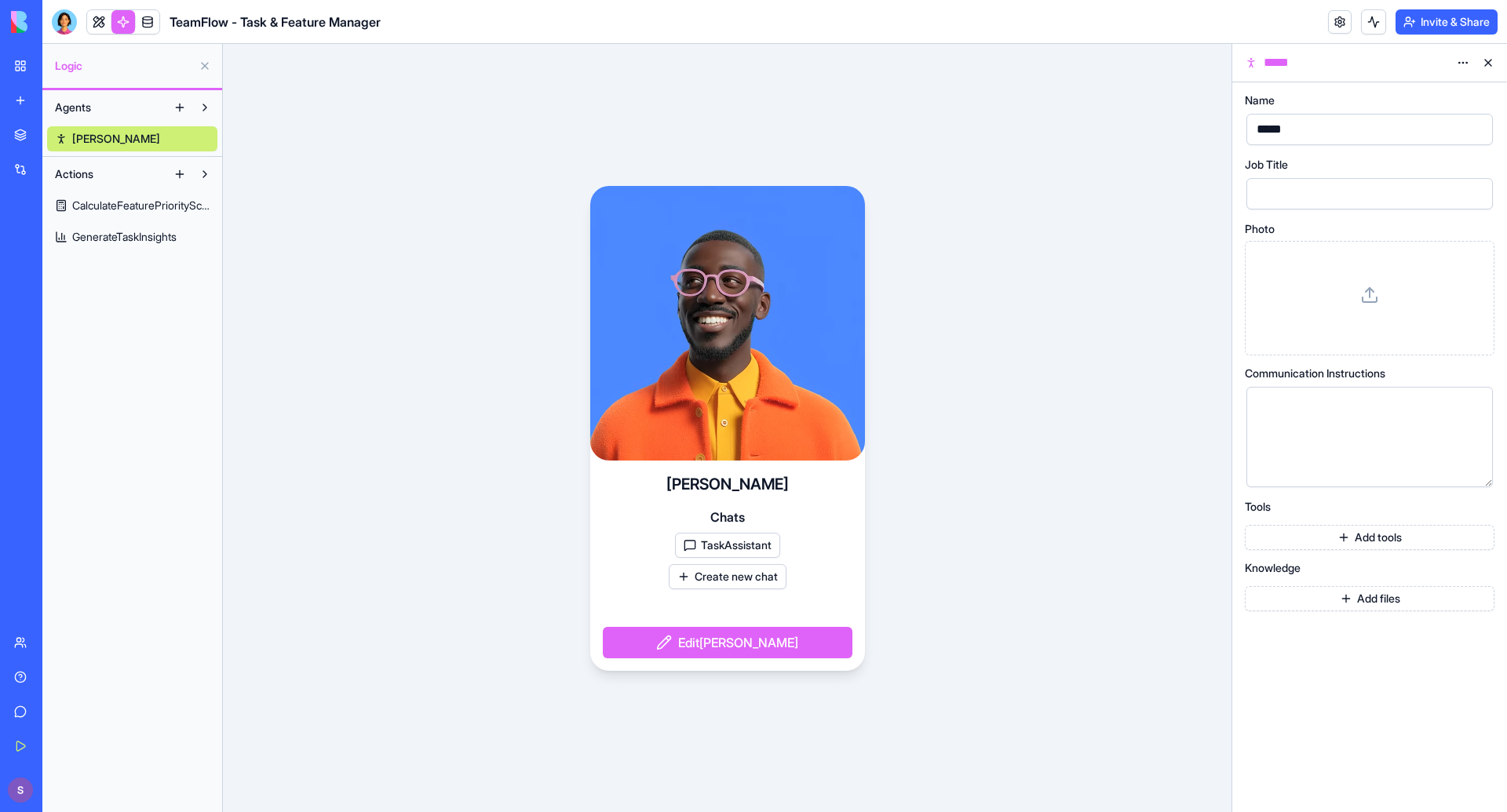
click at [174, 102] on button at bounding box center [180, 108] width 25 height 25
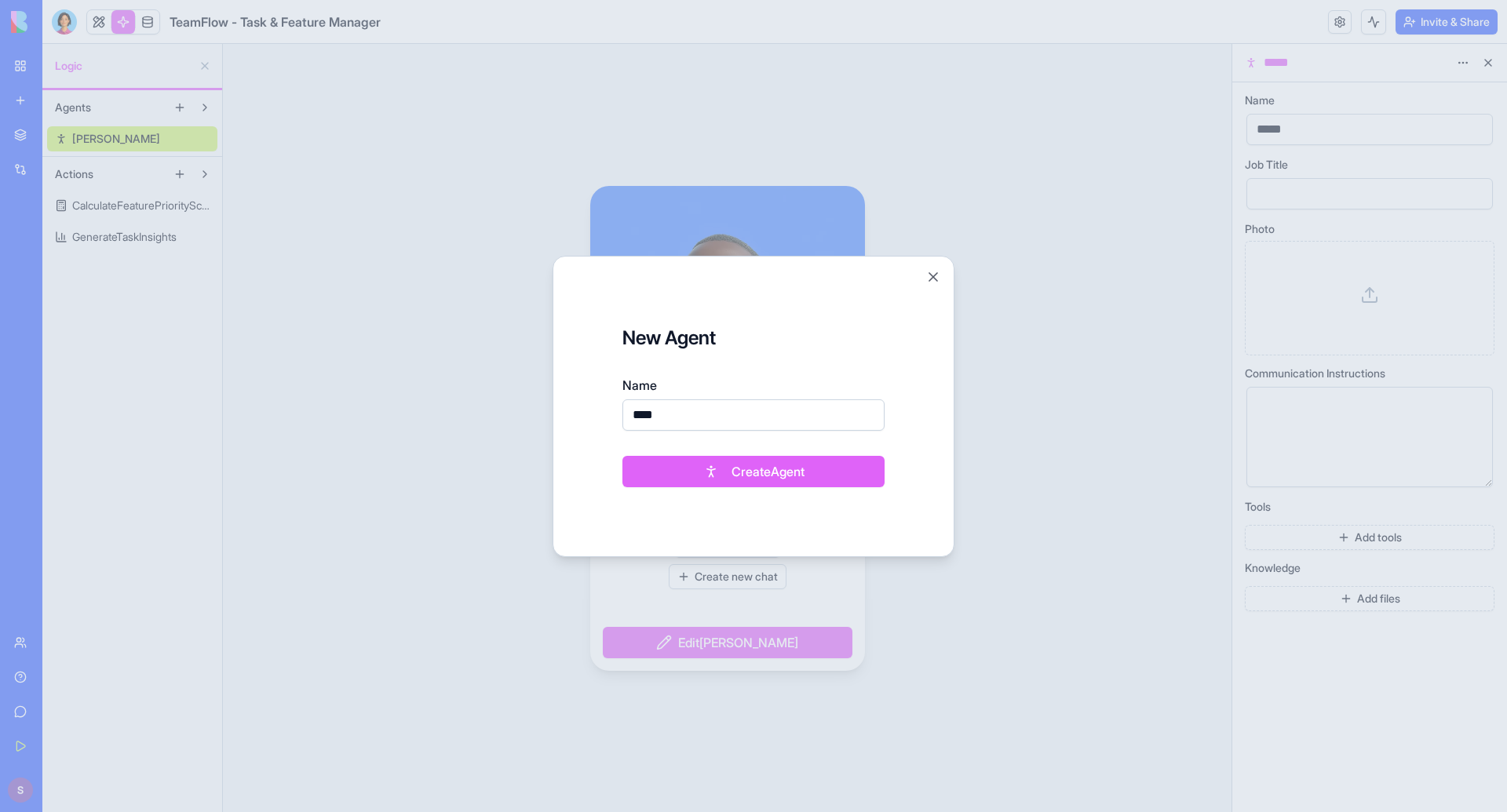
type input "****"
click at [709, 462] on button "Create Agent" at bounding box center [753, 472] width 262 height 31
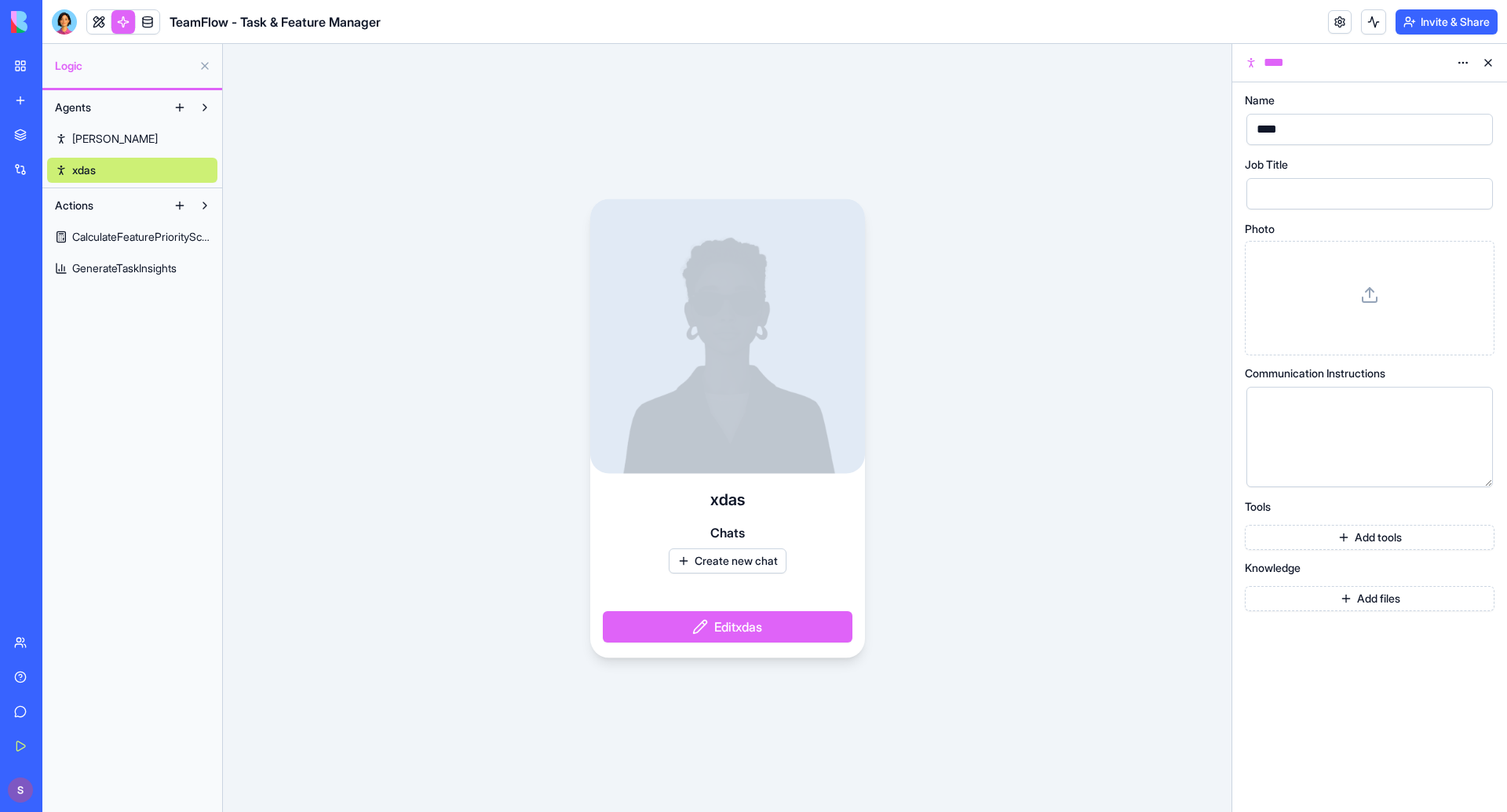
click at [94, 171] on span "xdas" at bounding box center [84, 171] width 24 height 16
click at [1371, 443] on div at bounding box center [1356, 437] width 209 height 80
click at [103, 133] on link "Steve" at bounding box center [132, 139] width 171 height 25
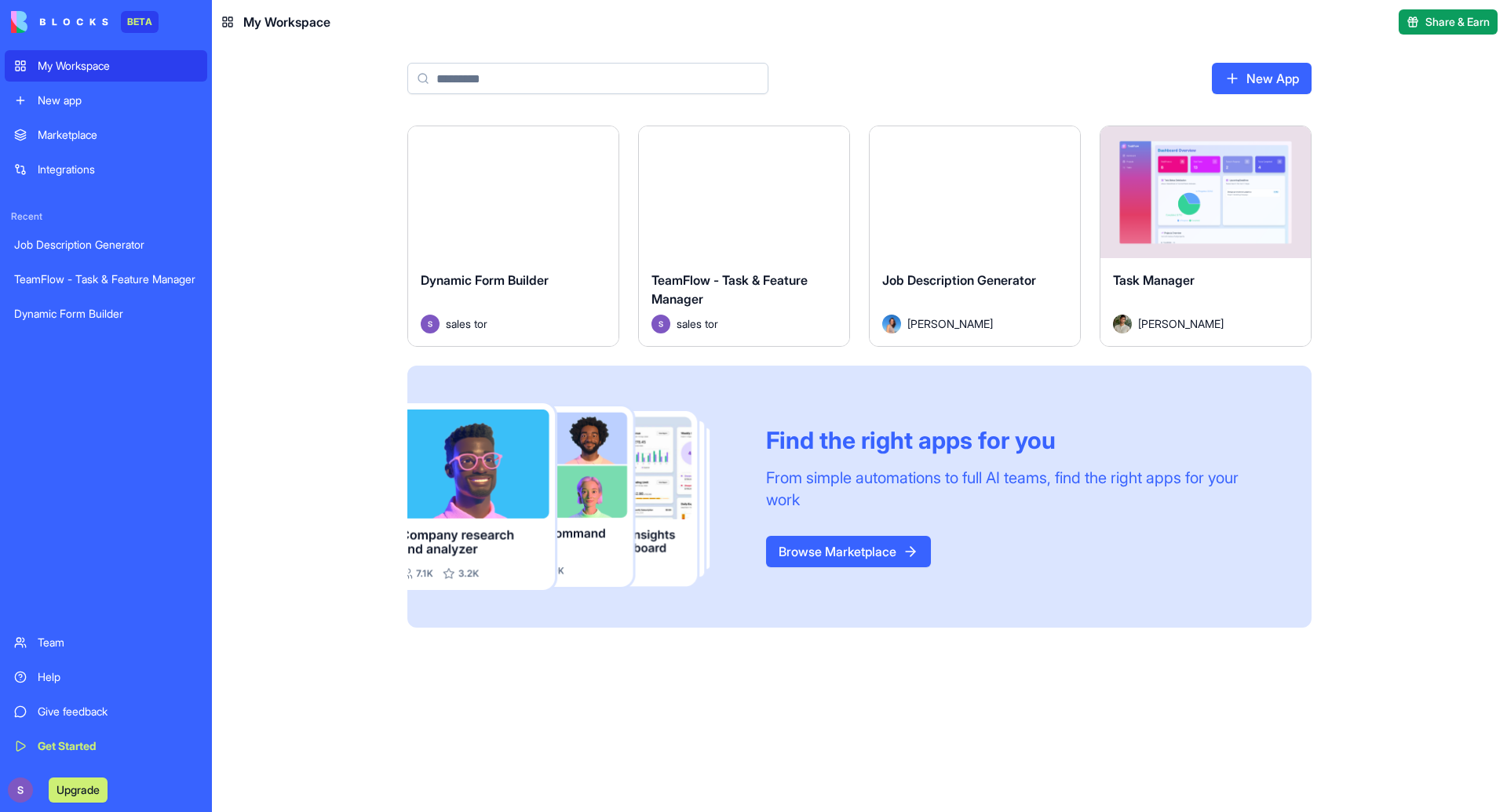
click at [141, 101] on div "New app" at bounding box center [118, 101] width 160 height 16
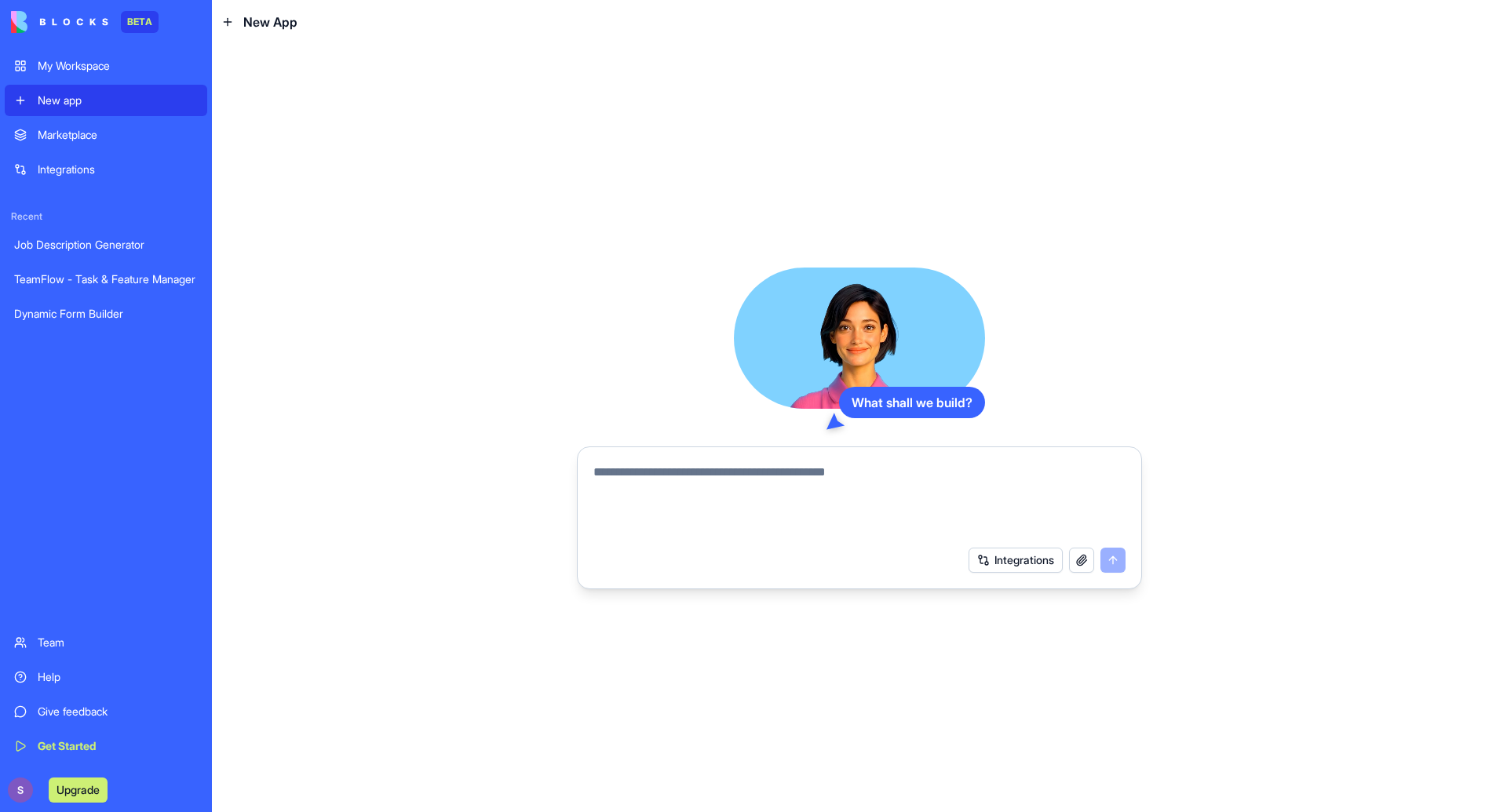
click at [999, 563] on button "Integrations" at bounding box center [1016, 560] width 94 height 25
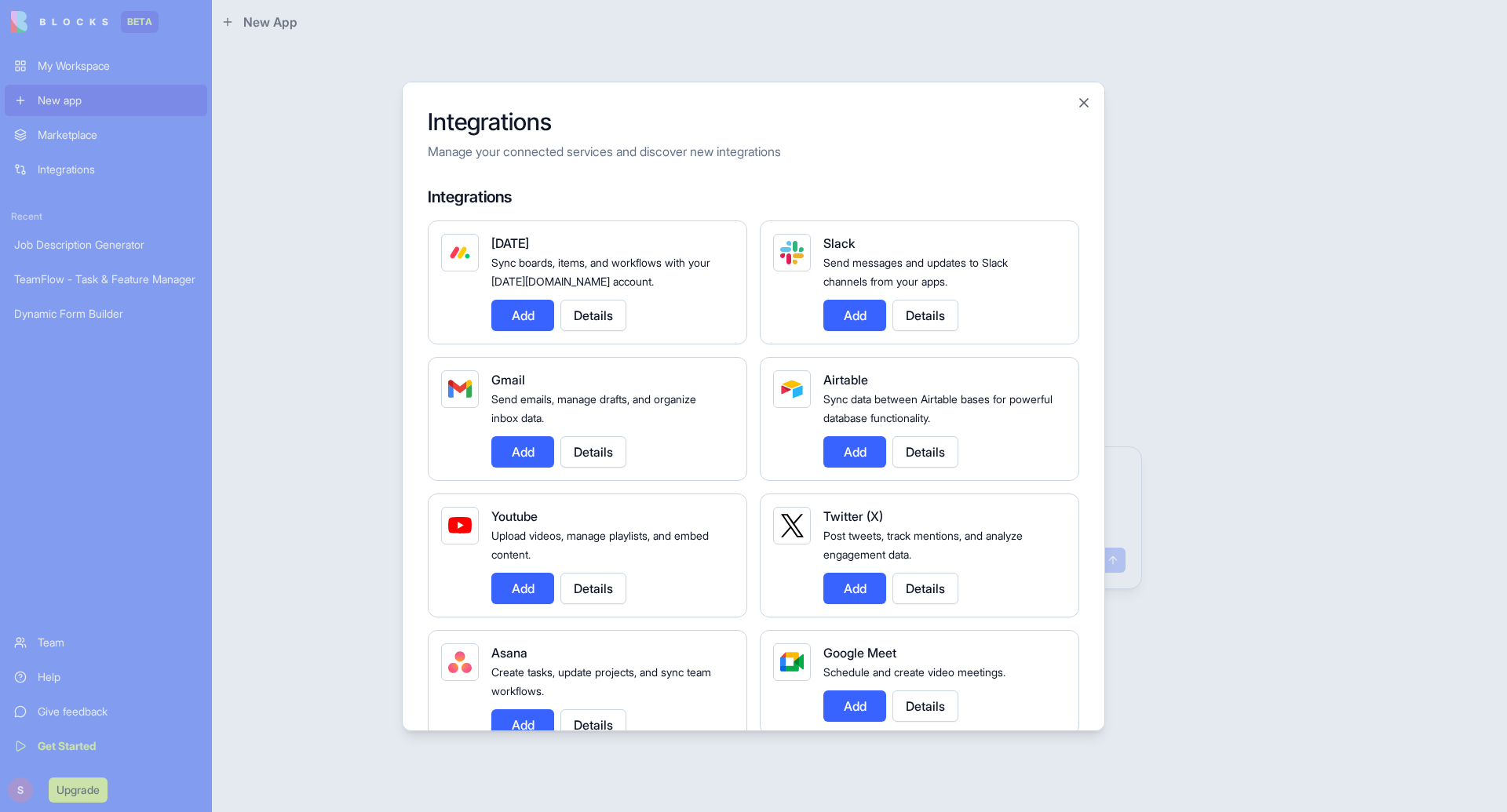
click at [500, 445] on button "Add" at bounding box center [523, 452] width 63 height 31
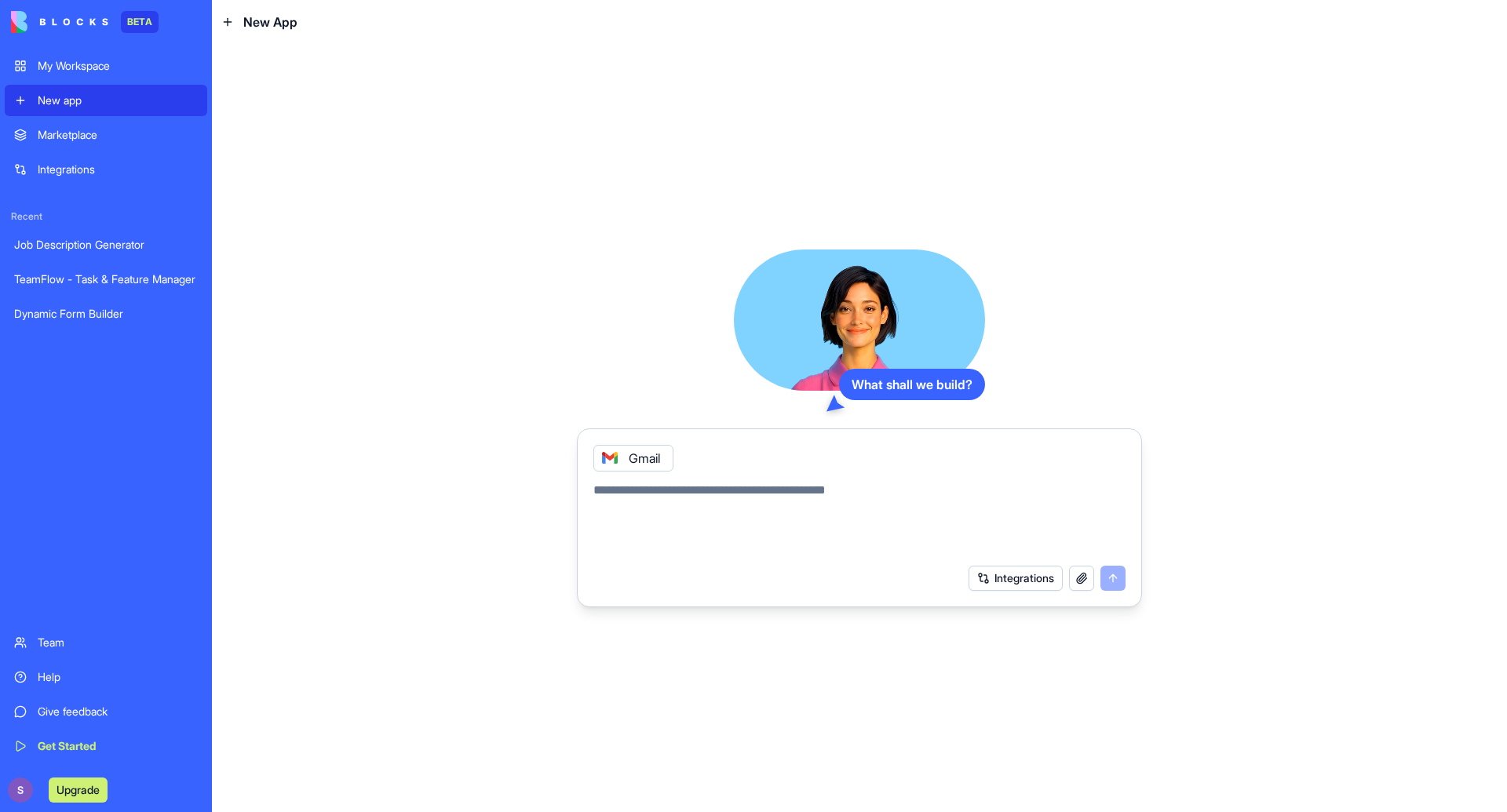
click at [994, 578] on button "Integrations" at bounding box center [1016, 579] width 94 height 25
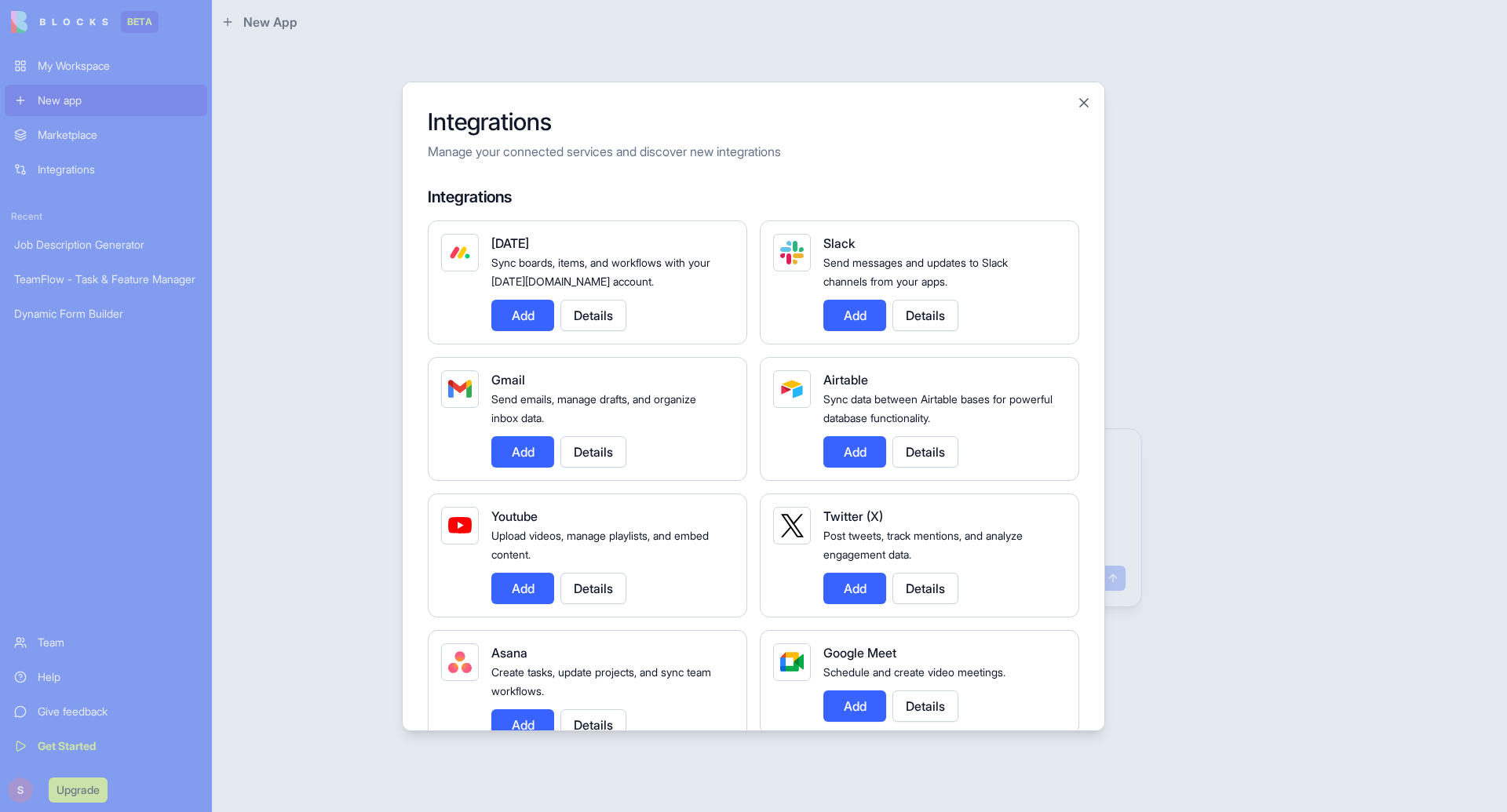
click at [855, 443] on button "Add" at bounding box center [855, 452] width 63 height 31
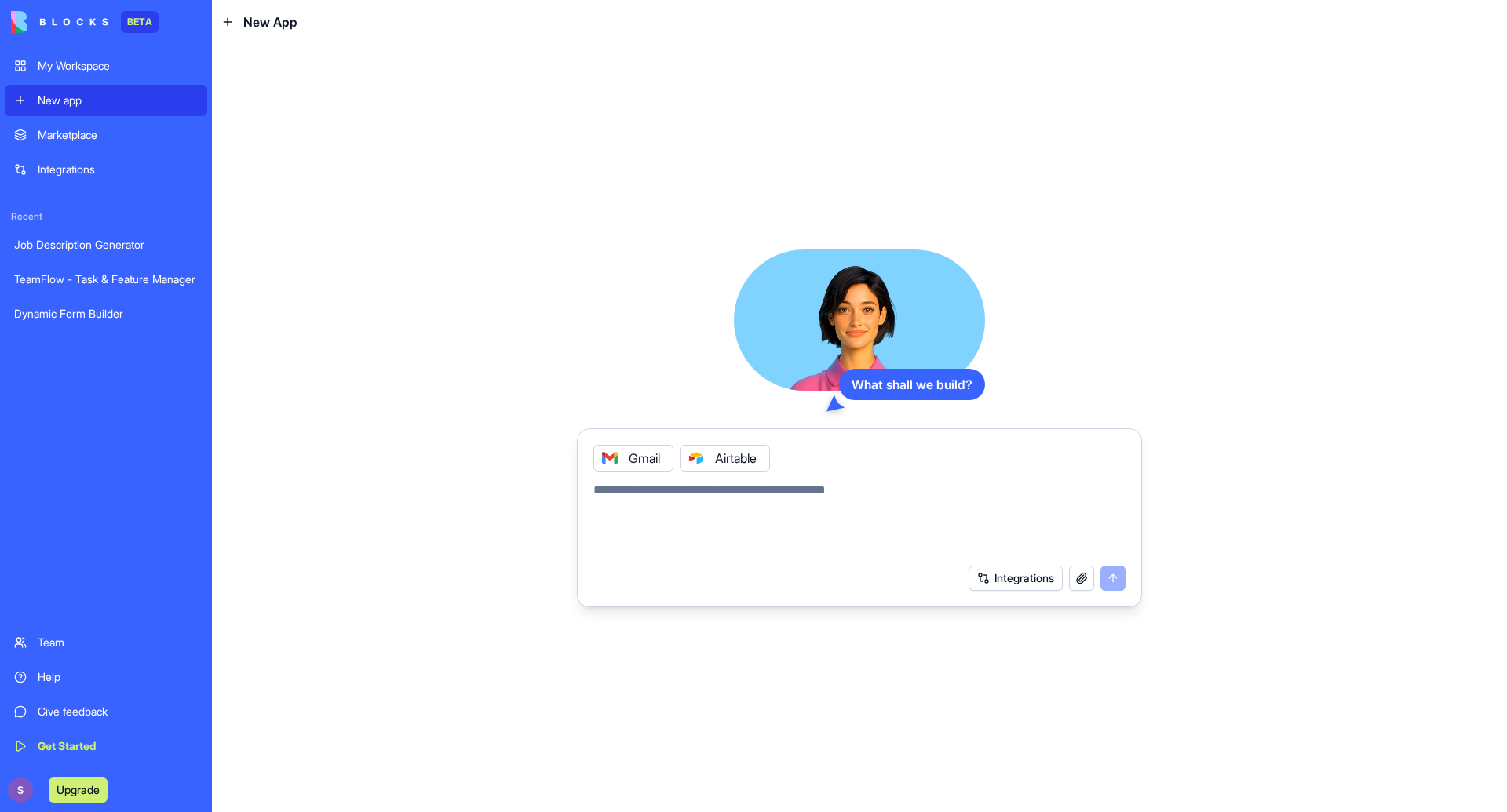
click at [1024, 584] on button "Integrations" at bounding box center [1016, 579] width 94 height 25
click at [946, 535] on textarea at bounding box center [859, 519] width 532 height 75
type textarea "***"
click at [1109, 581] on button "submit" at bounding box center [1113, 579] width 25 height 25
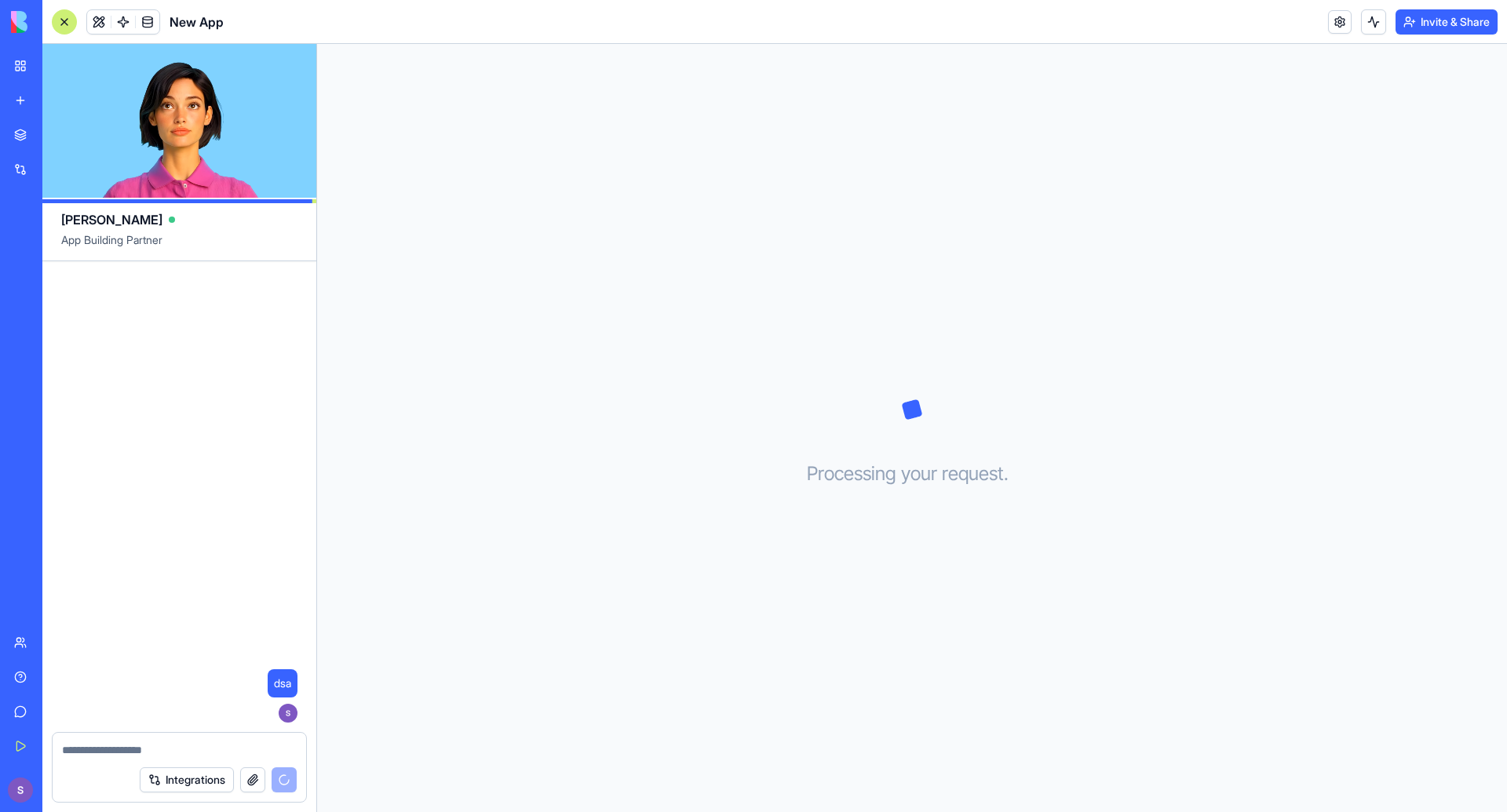
click at [818, 567] on div "Processing your request . . ." at bounding box center [911, 428] width 1189 height 768
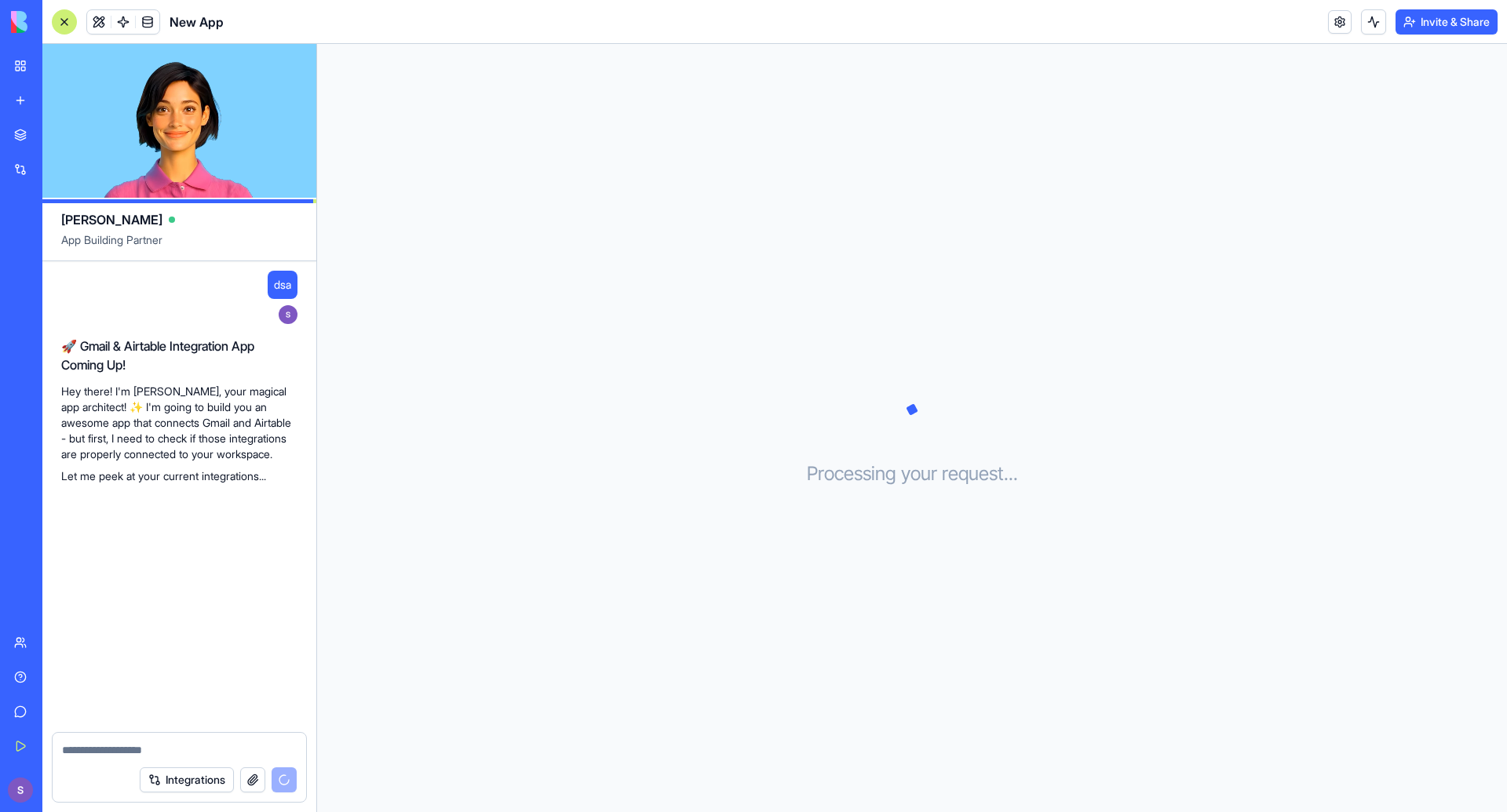
scroll to position [60, 0]
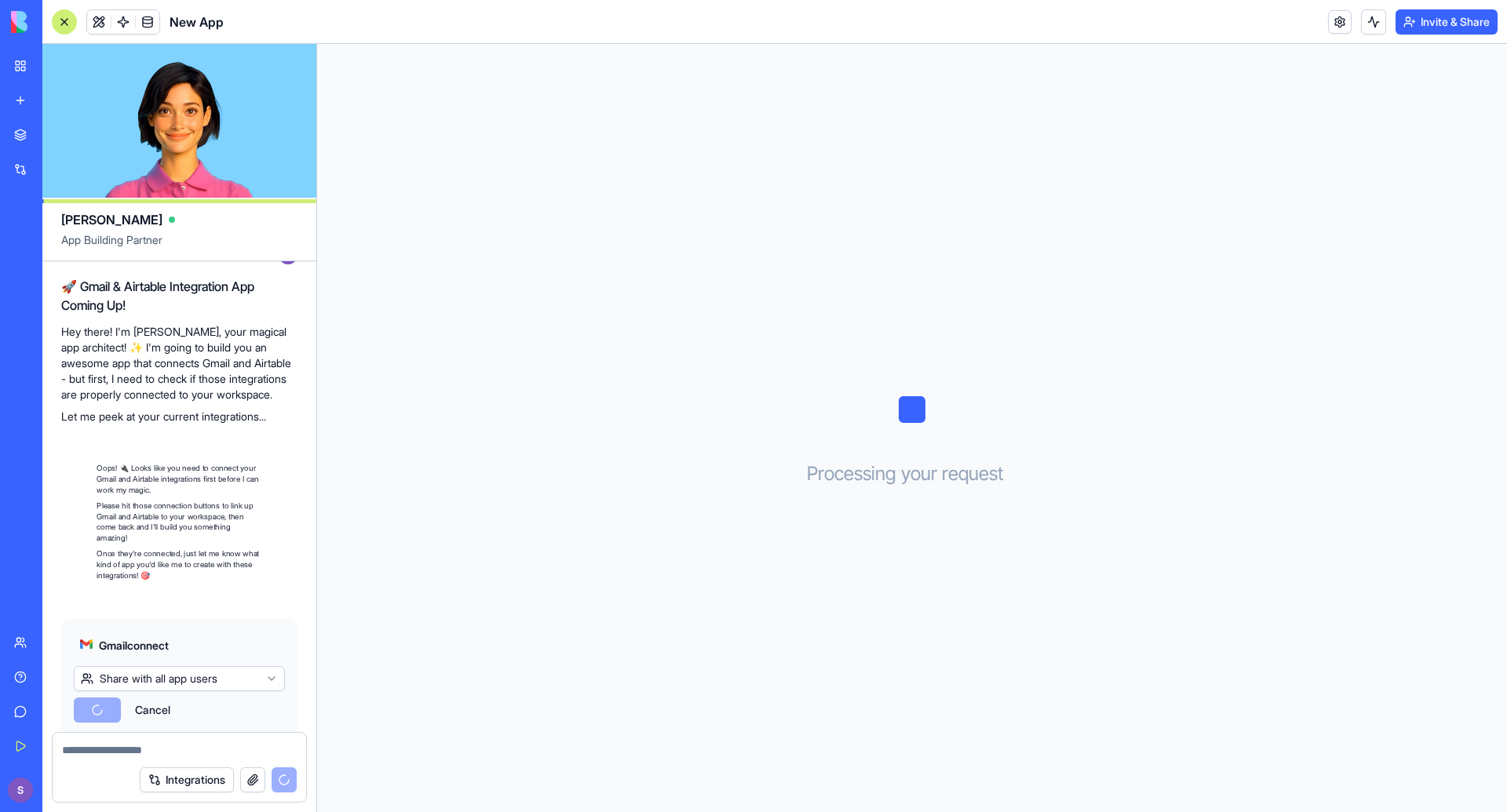
scroll to position [241, 0]
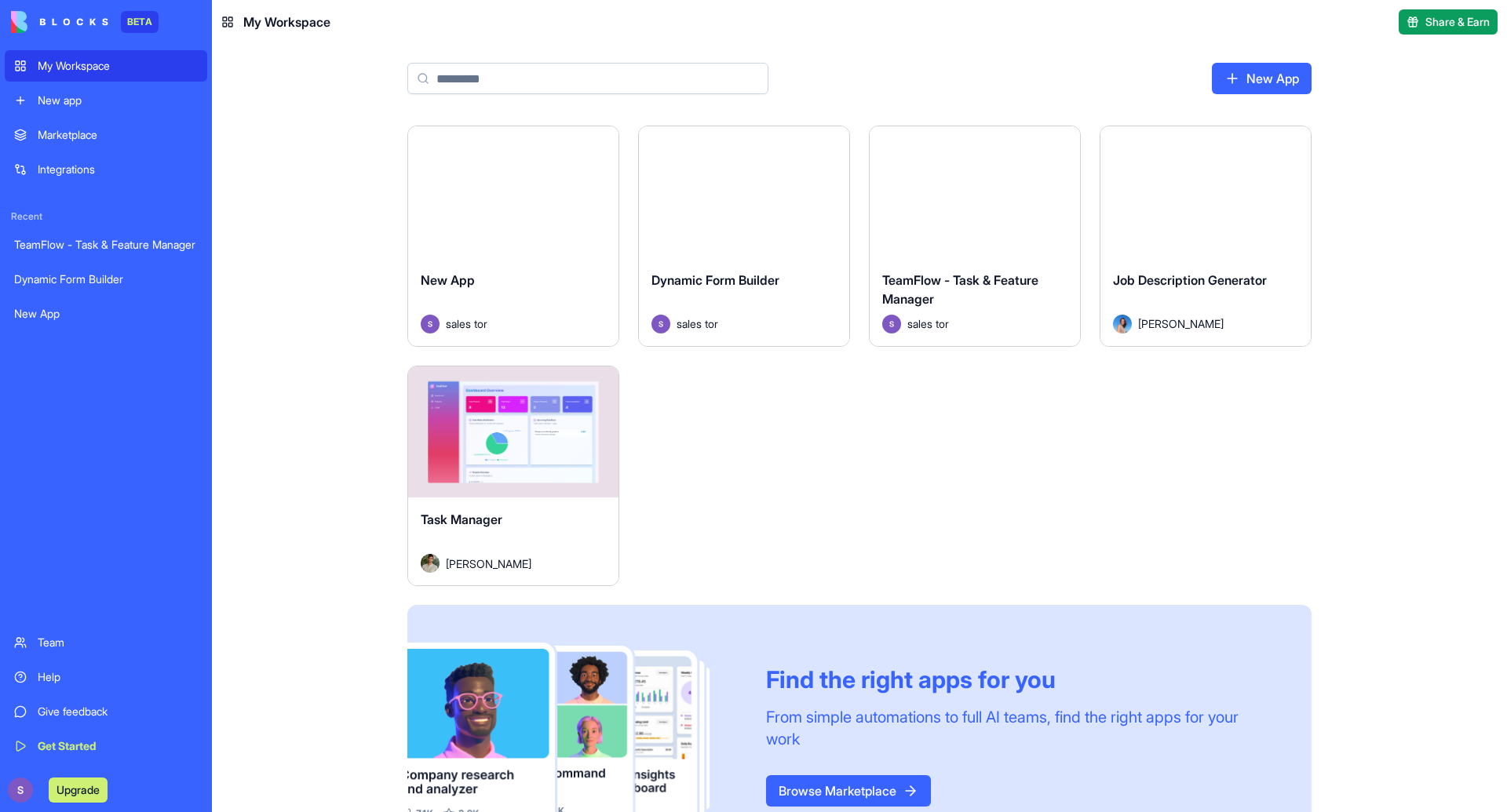
click at [542, 424] on button "Launch" at bounding box center [513, 432] width 118 height 31
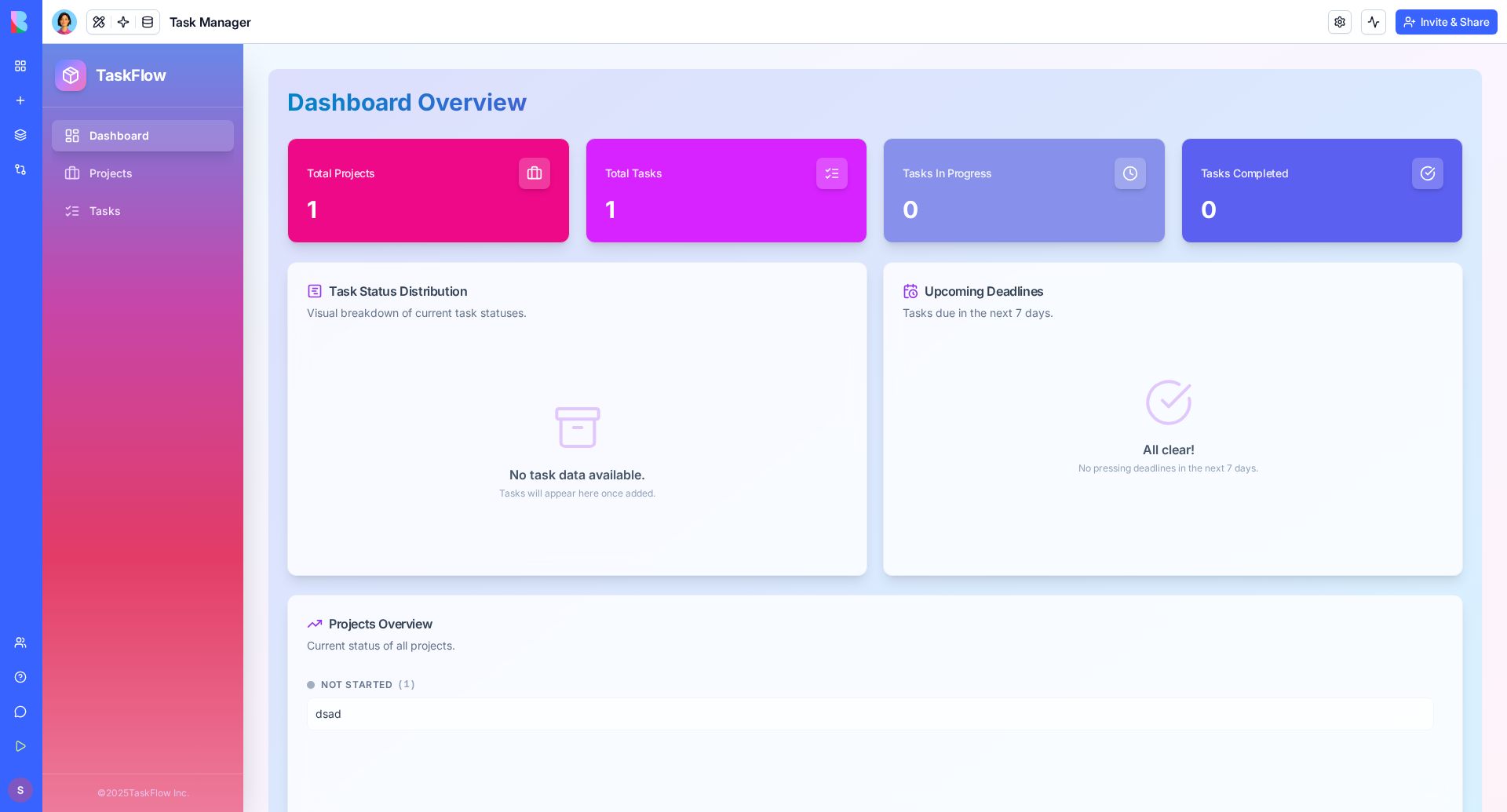
click at [59, 21] on div at bounding box center [64, 22] width 25 height 25
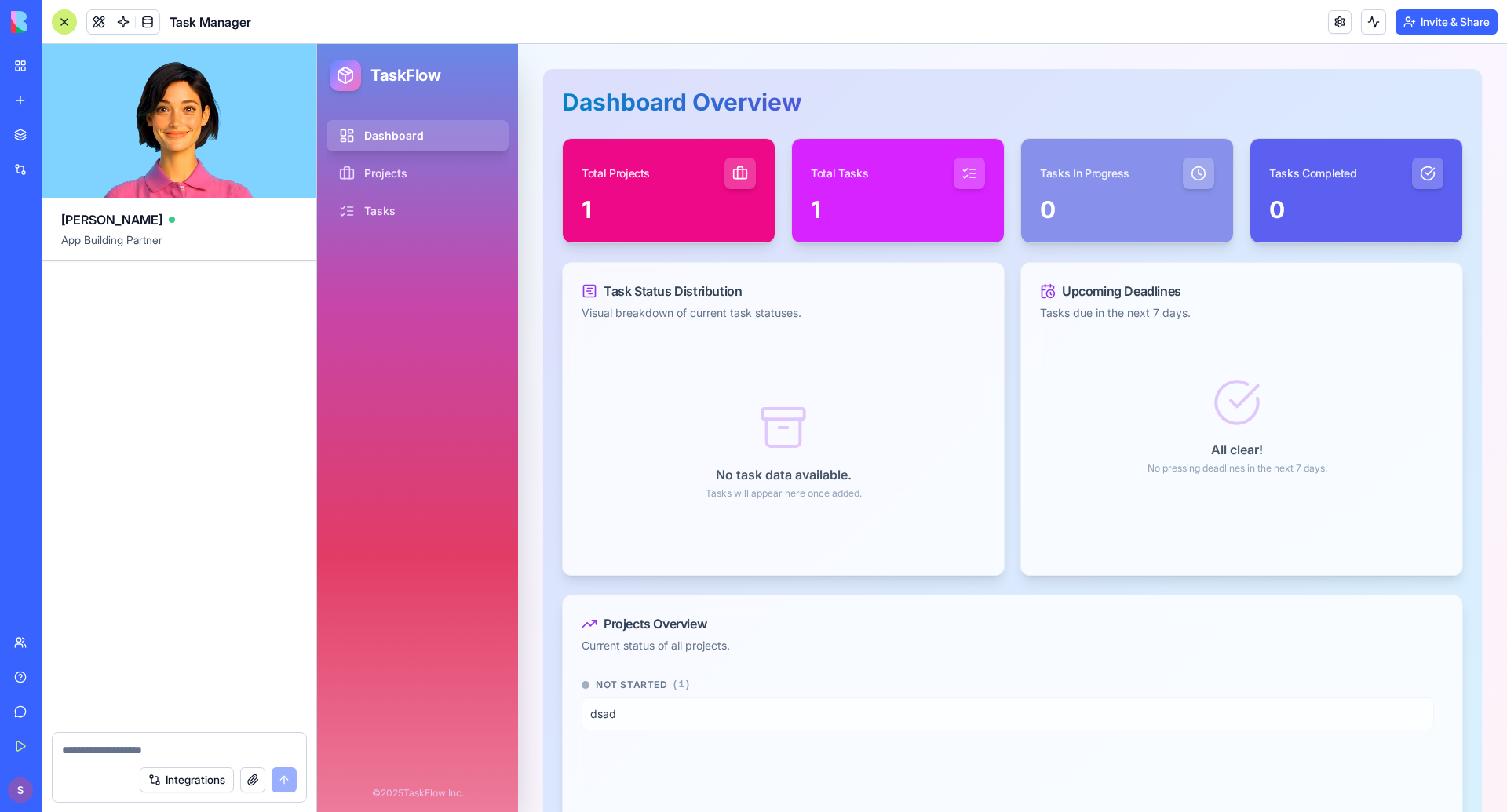
click at [226, 747] on textarea at bounding box center [179, 750] width 234 height 16
click at [173, 105] on video at bounding box center [179, 121] width 274 height 154
click at [64, 20] on div at bounding box center [64, 22] width 25 height 25
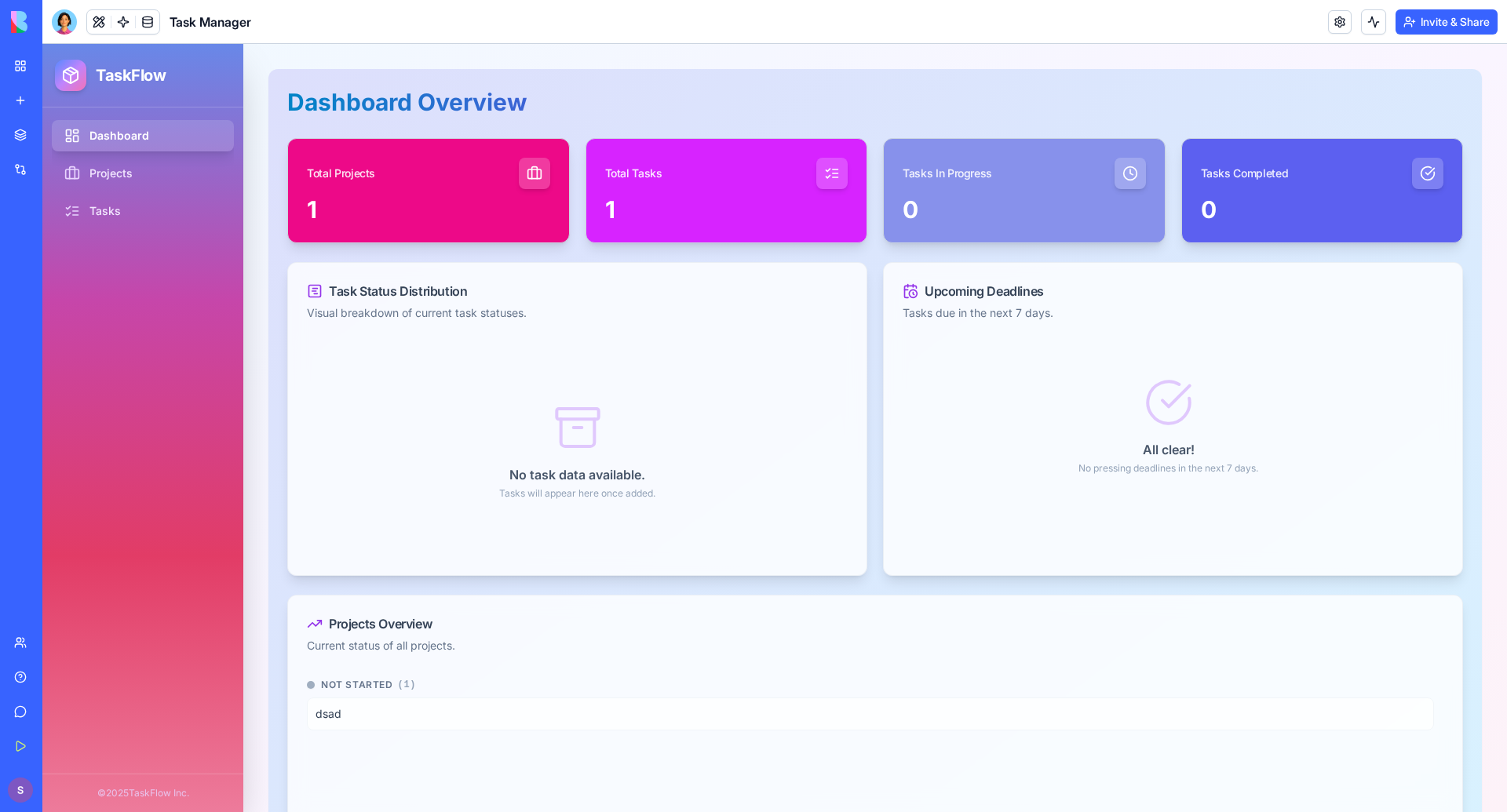
click at [68, 28] on div at bounding box center [64, 22] width 25 height 25
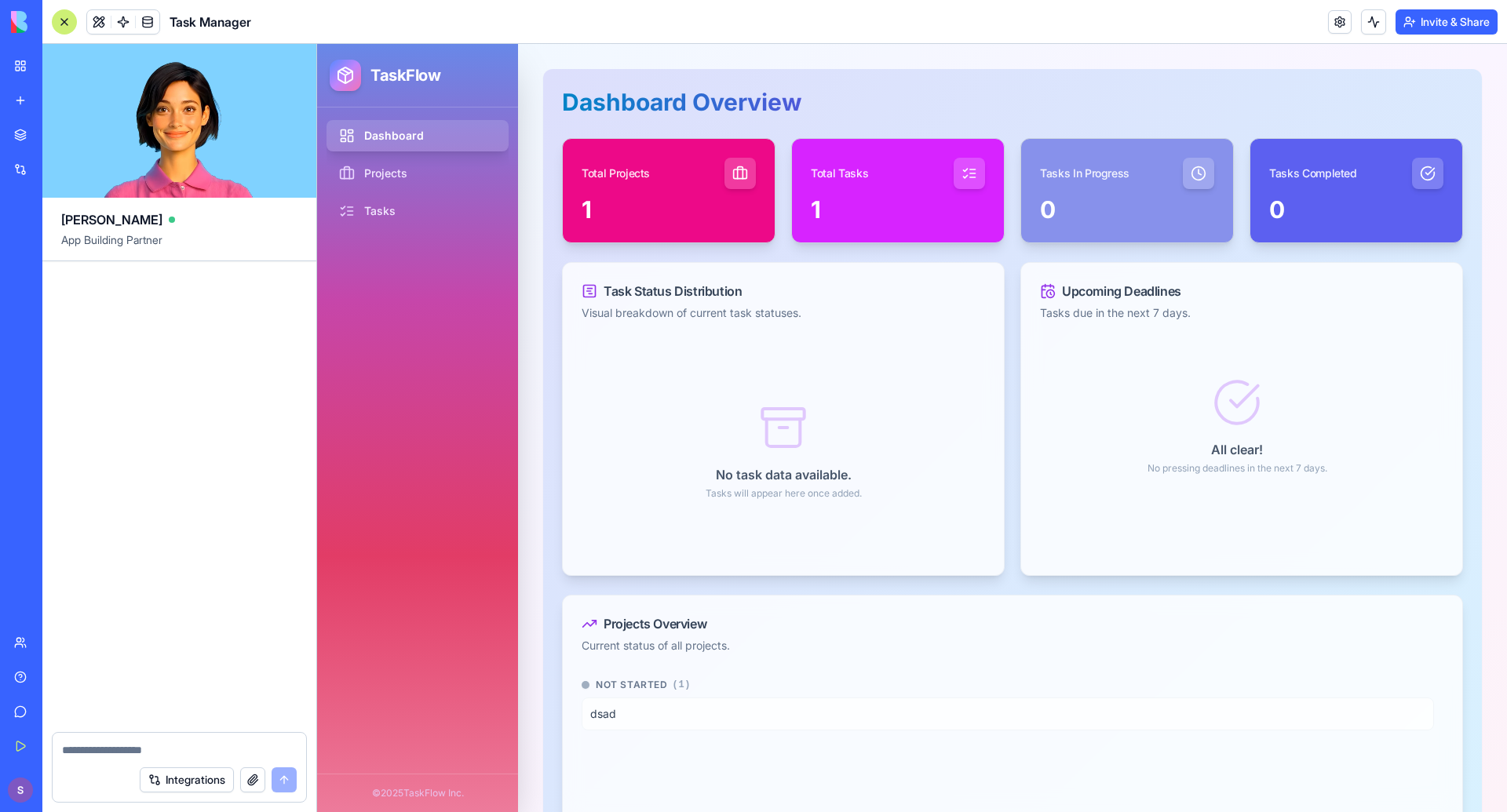
click at [210, 751] on textarea at bounding box center [179, 750] width 234 height 16
click at [188, 774] on button "Integrations" at bounding box center [187, 780] width 94 height 25
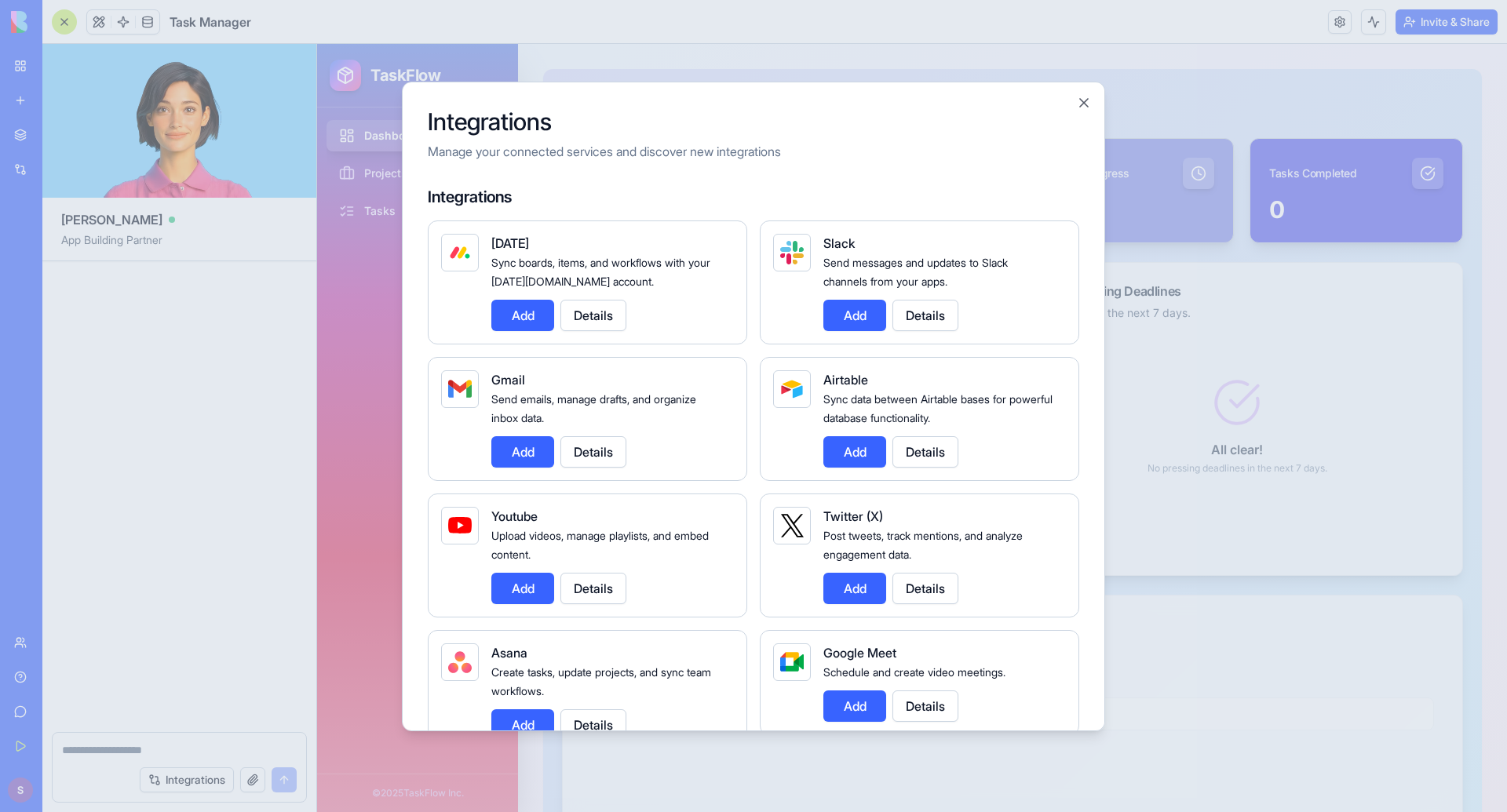
click at [186, 778] on div at bounding box center [753, 406] width 1507 height 812
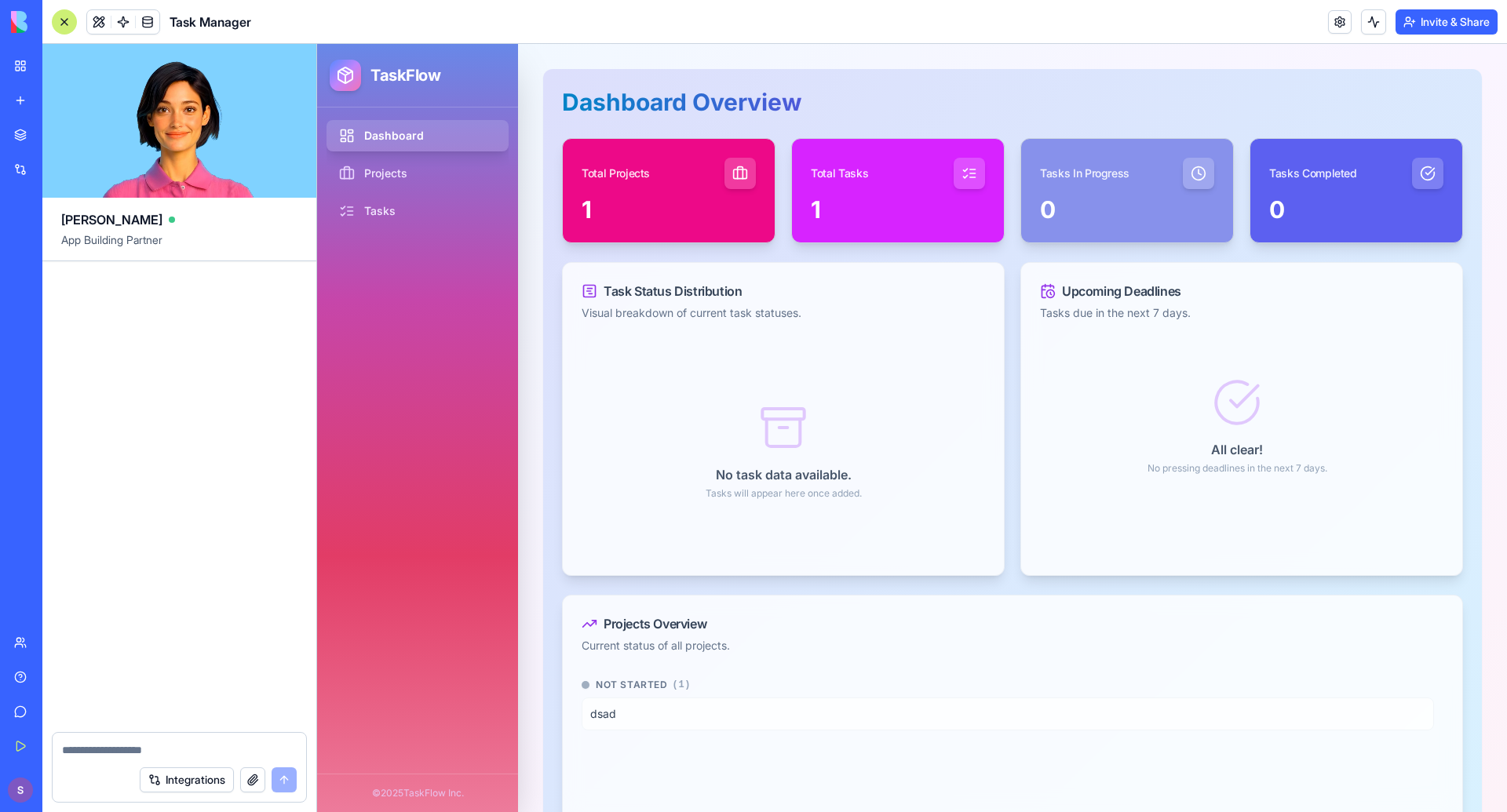
click at [184, 780] on button "Integrations" at bounding box center [187, 780] width 94 height 25
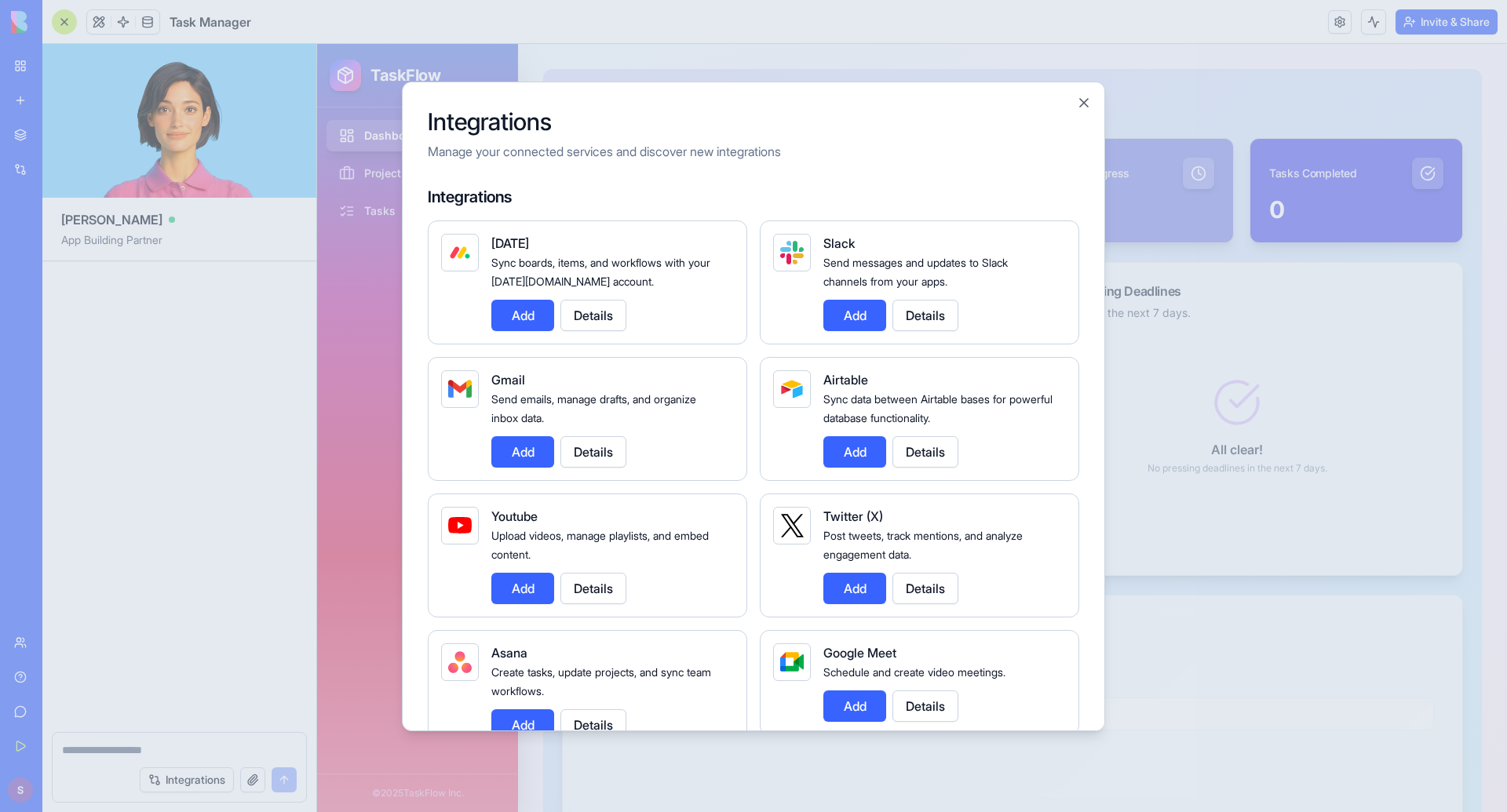
drag, startPoint x: 525, startPoint y: 309, endPoint x: 530, endPoint y: 316, distance: 8.6
click at [525, 310] on button "Add" at bounding box center [523, 315] width 63 height 31
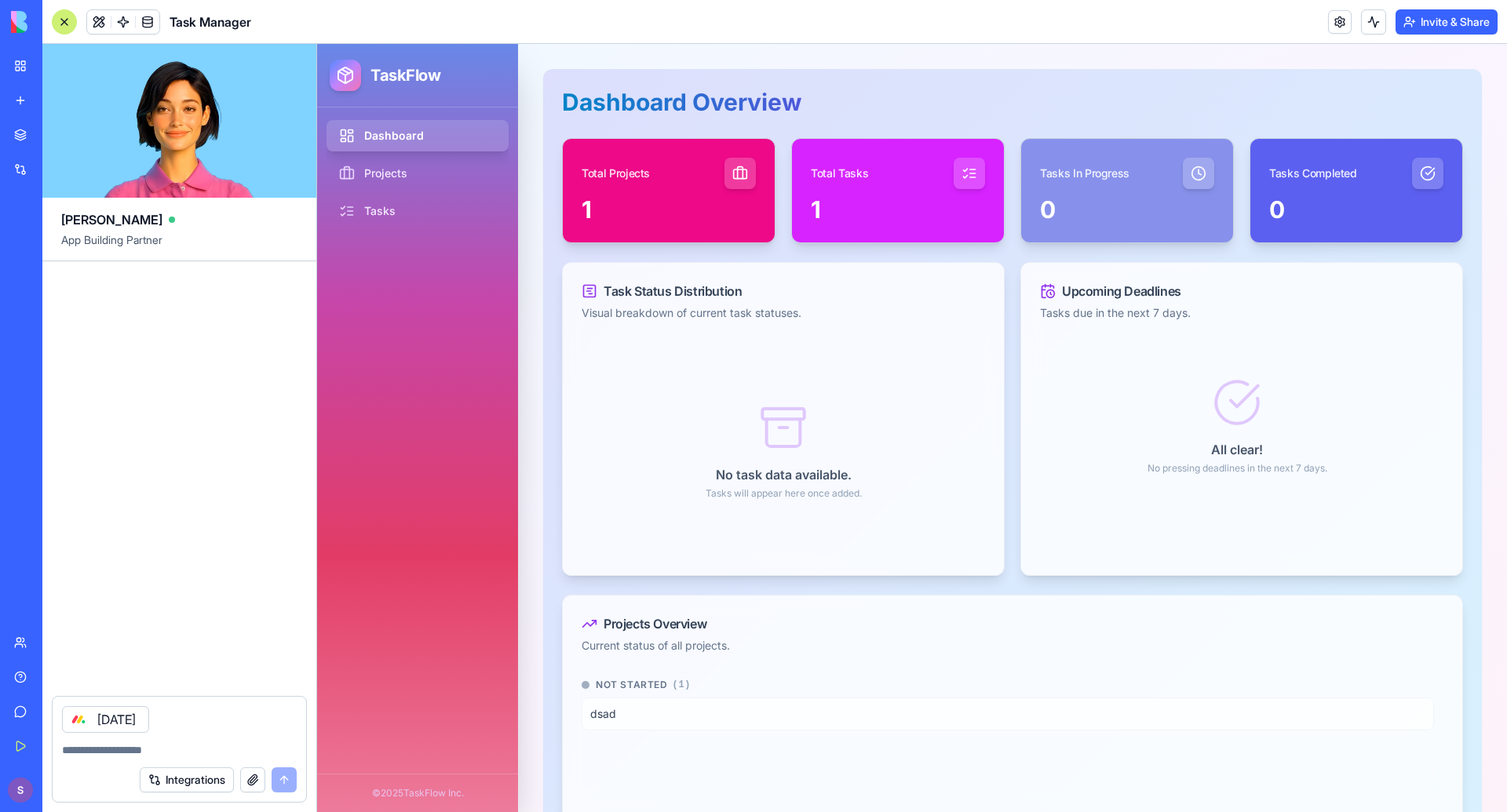
click at [113, 743] on textarea at bounding box center [179, 750] width 234 height 16
type textarea "*"
type textarea "****"
type textarea "*"
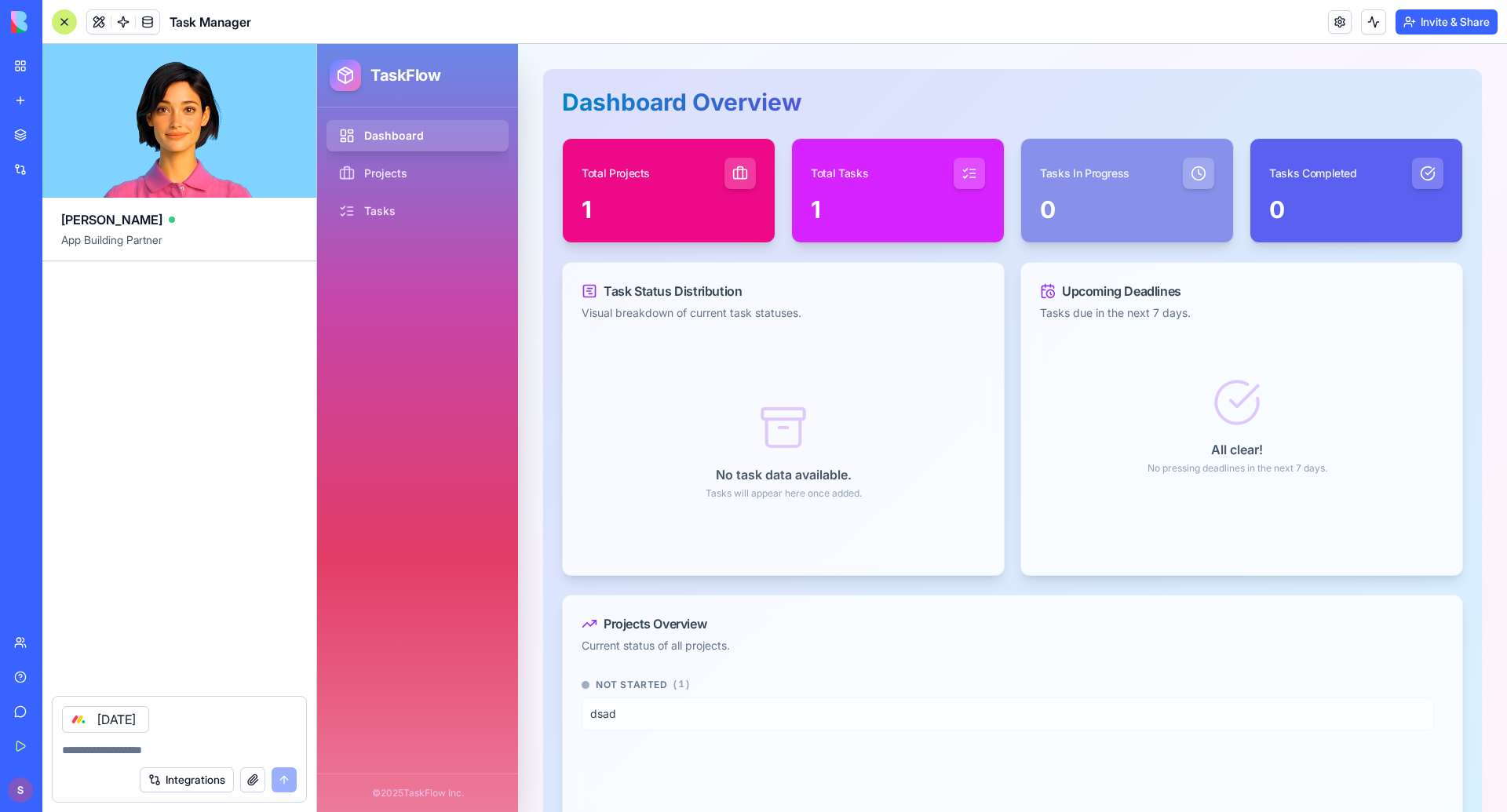
type textarea "*"
type textarea "**********"
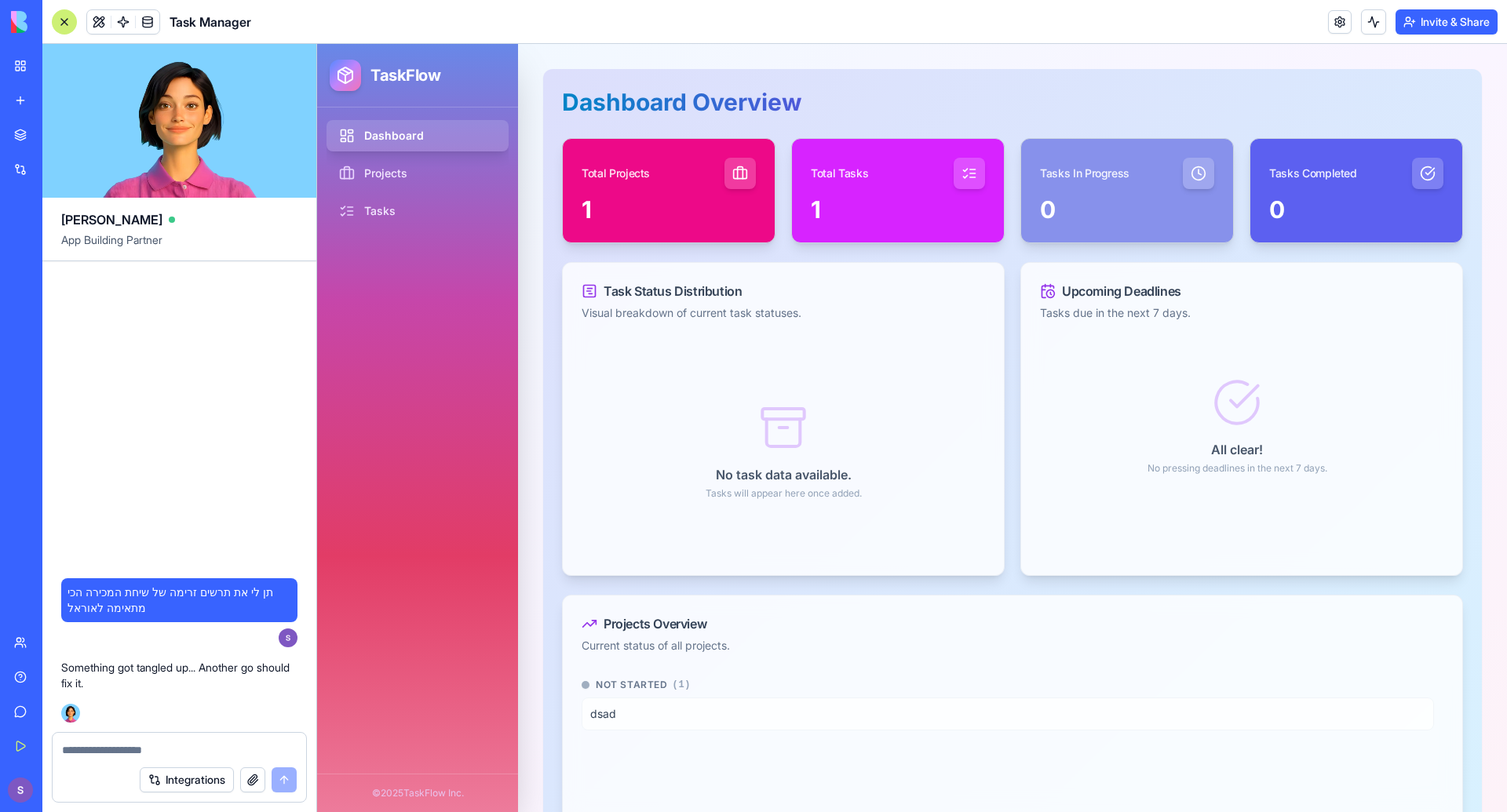
type textarea "*"
